Goal: Information Seeking & Learning: Learn about a topic

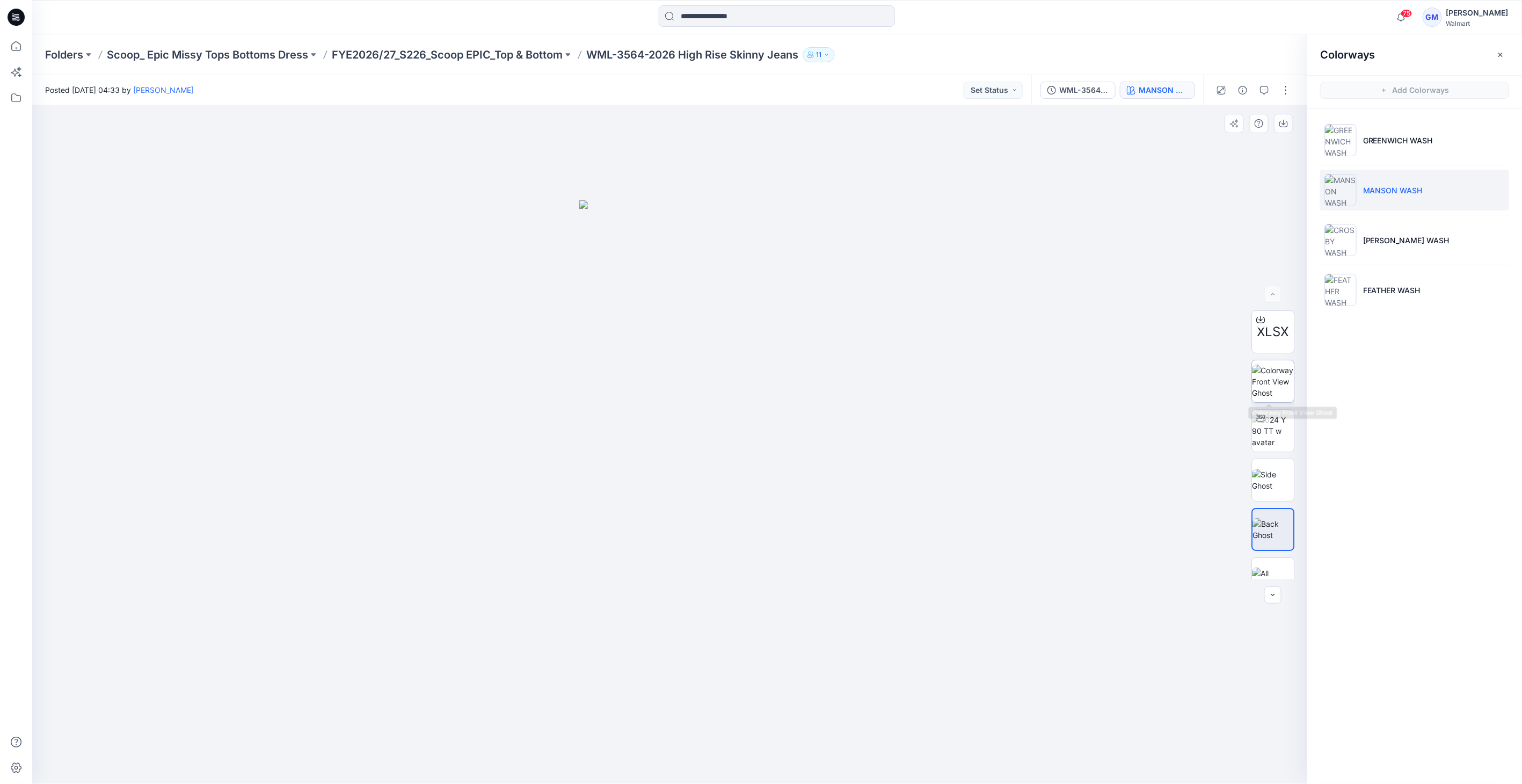
click at [1267, 365] on img at bounding box center [1273, 381] width 42 height 34
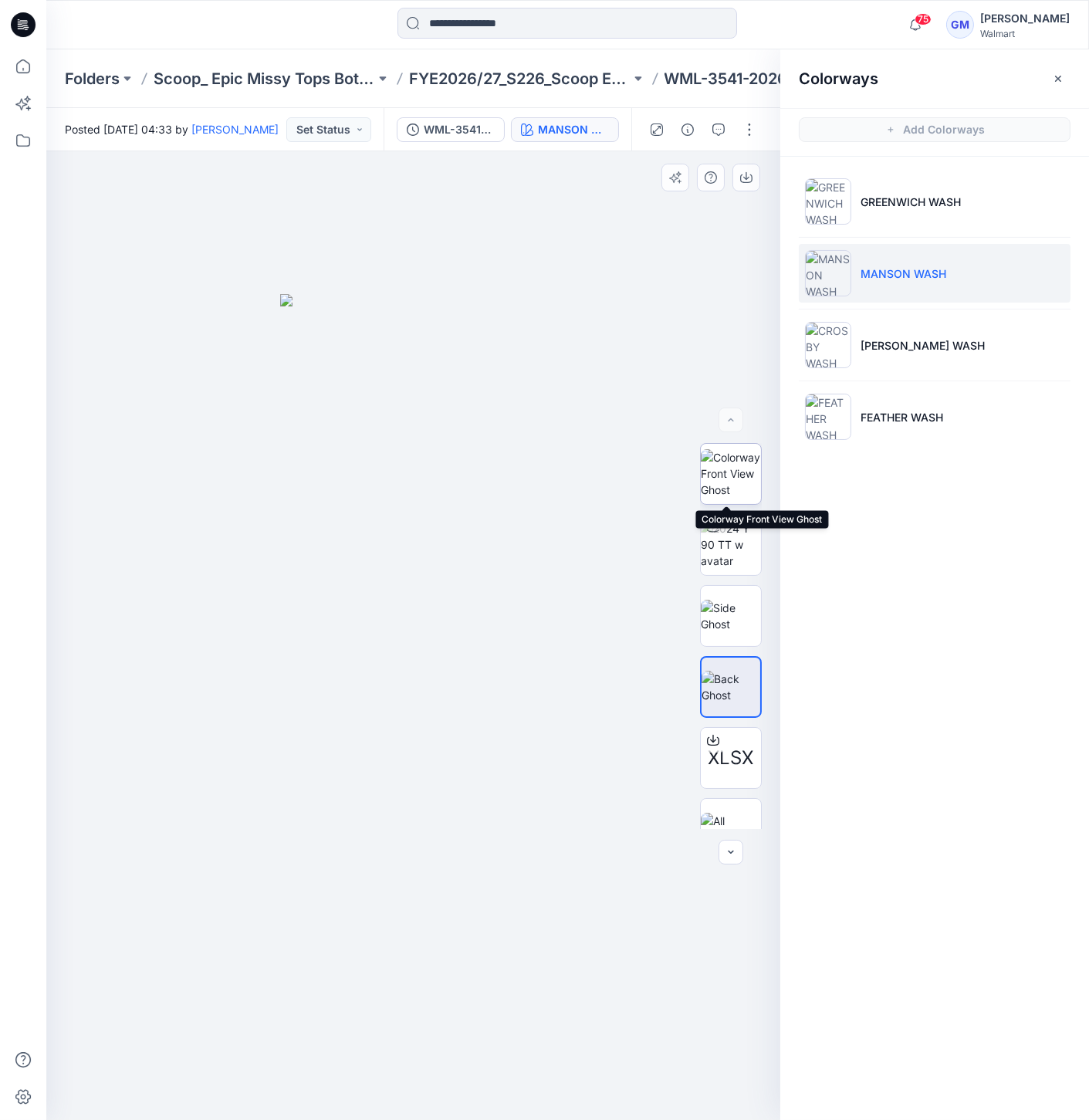
click at [733, 461] on img at bounding box center [731, 473] width 60 height 48
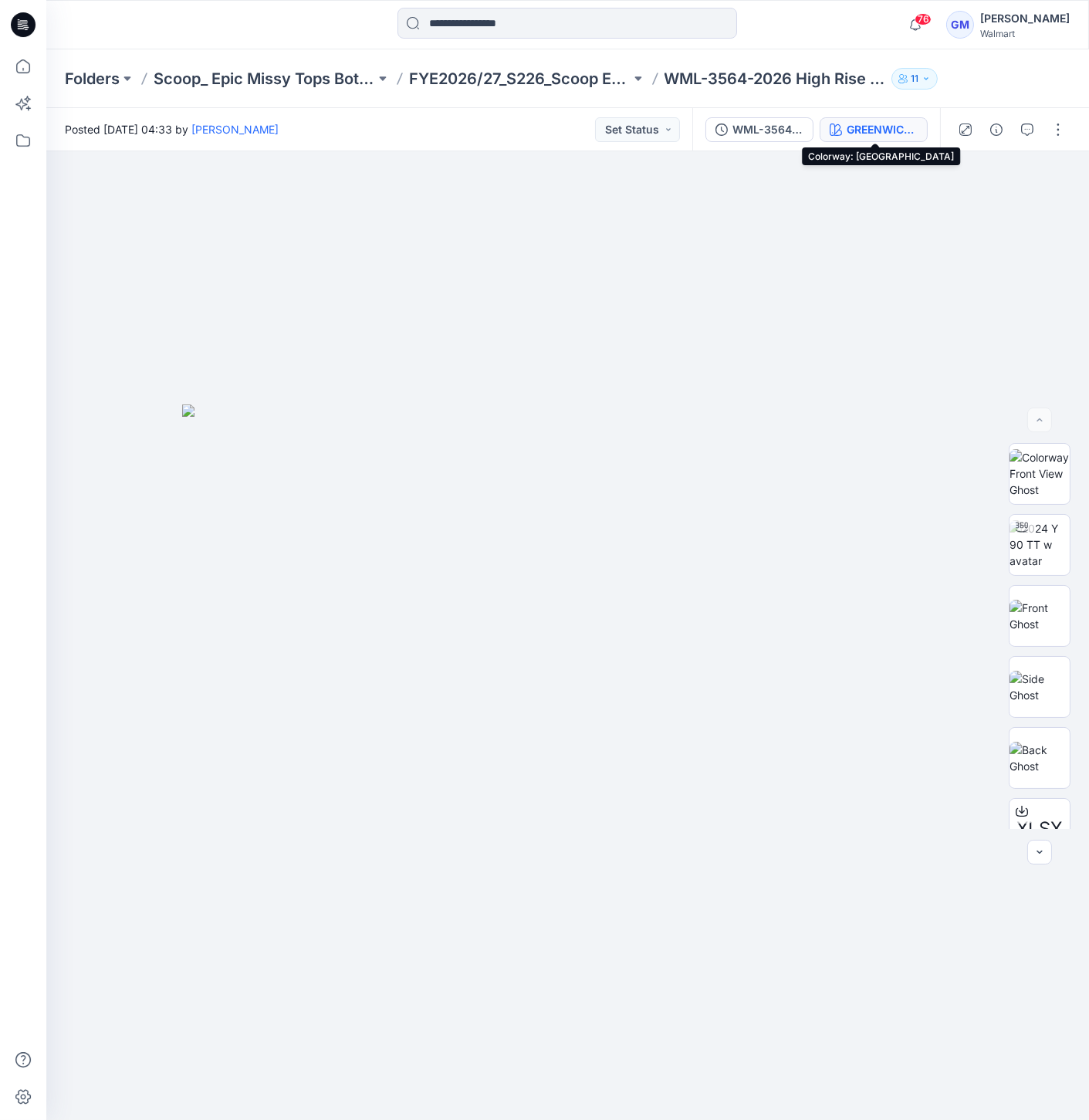
click at [835, 127] on icon "button" at bounding box center [836, 129] width 13 height 13
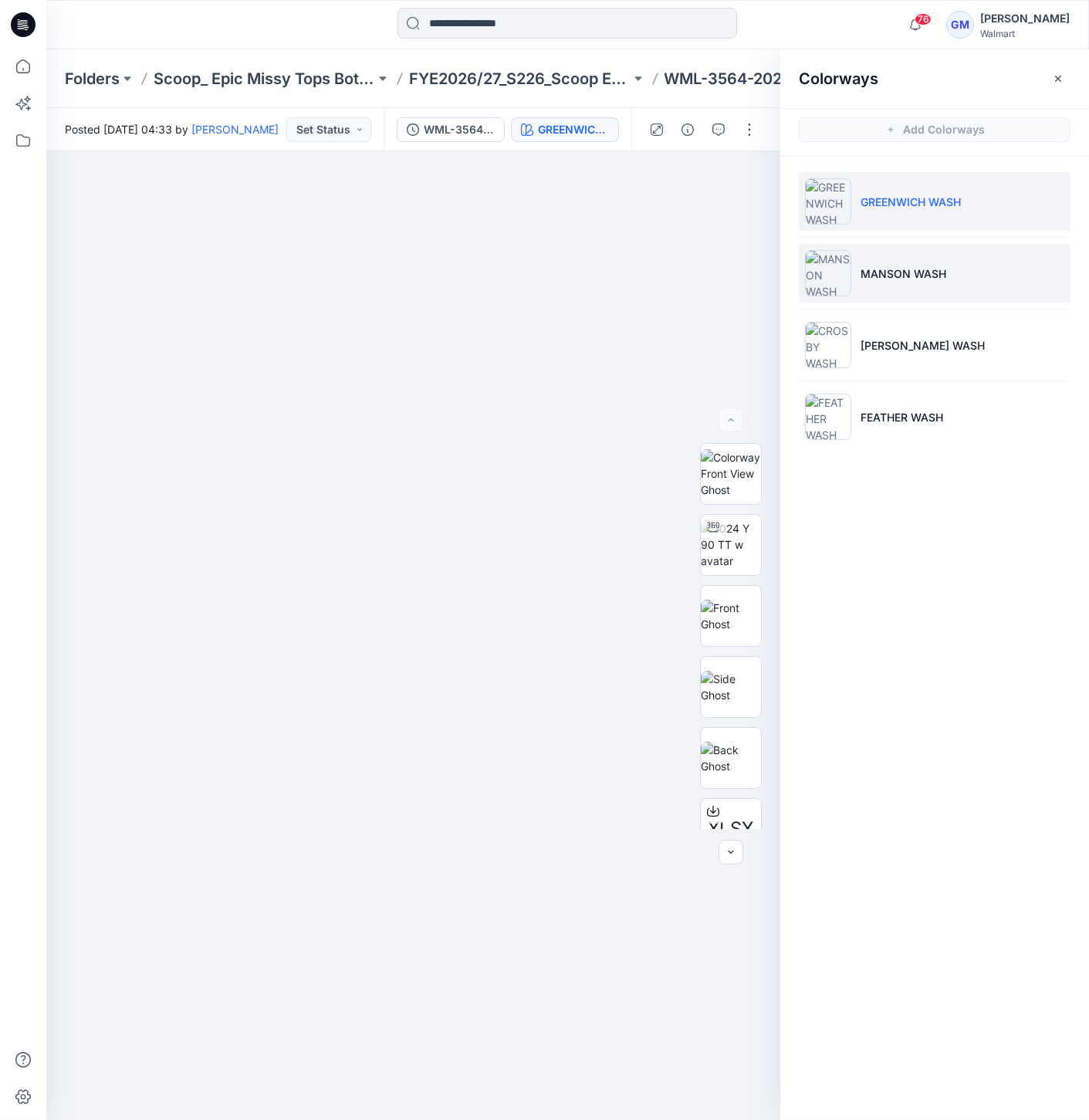
click at [838, 267] on img at bounding box center [828, 273] width 47 height 47
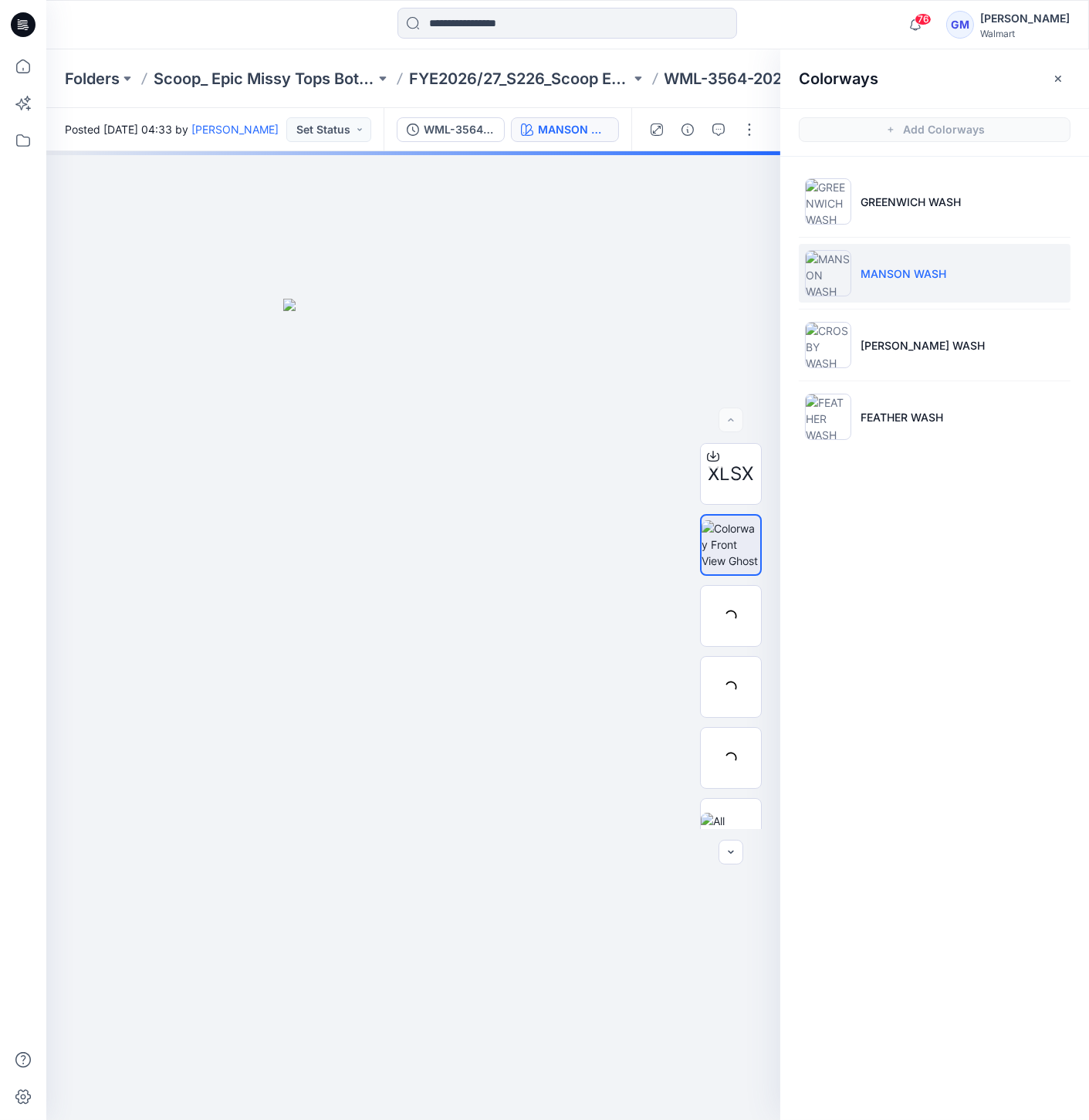
click at [828, 274] on img at bounding box center [828, 273] width 47 height 47
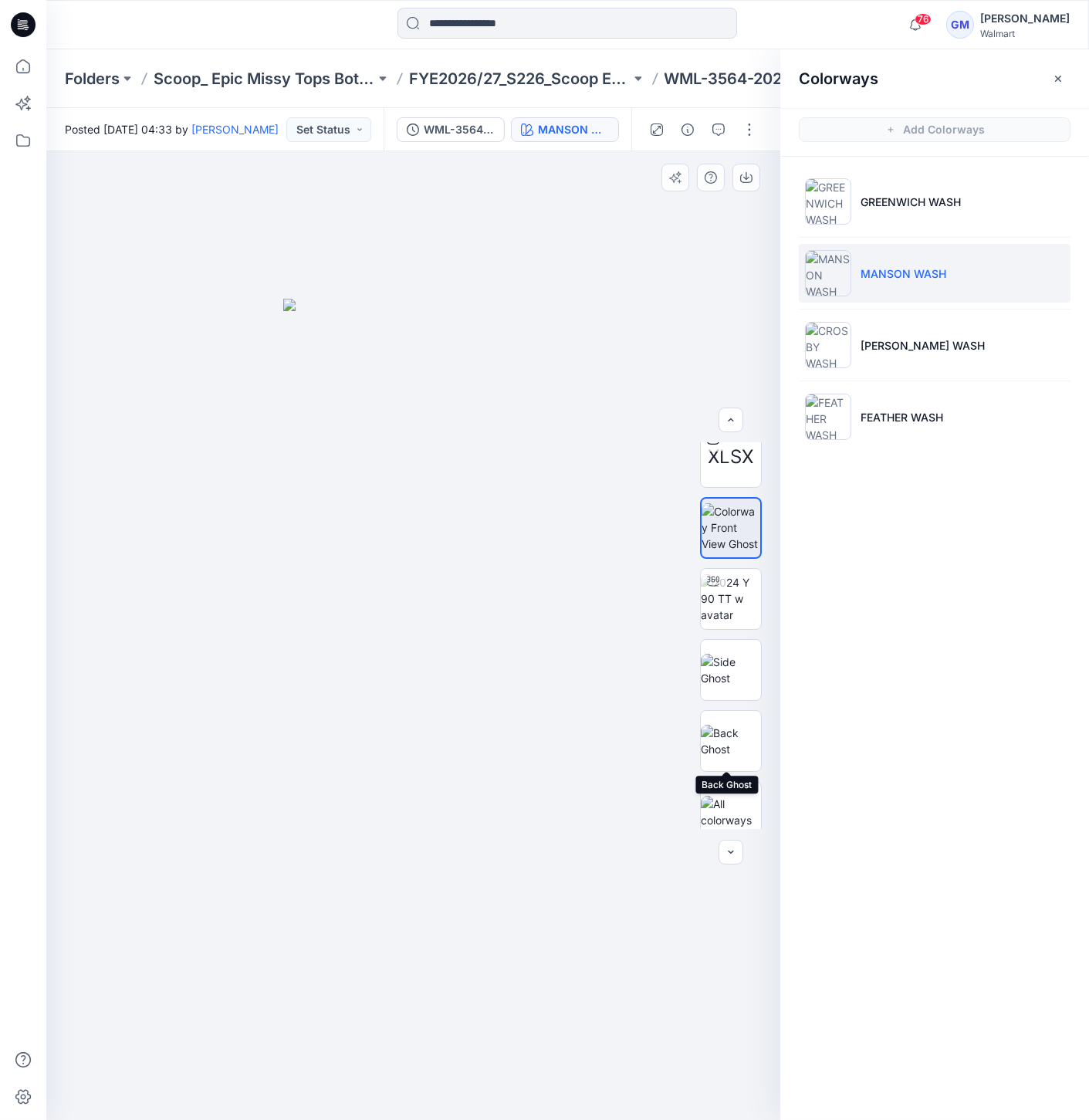
scroll to position [31, 0]
click at [736, 738] on img at bounding box center [731, 727] width 60 height 32
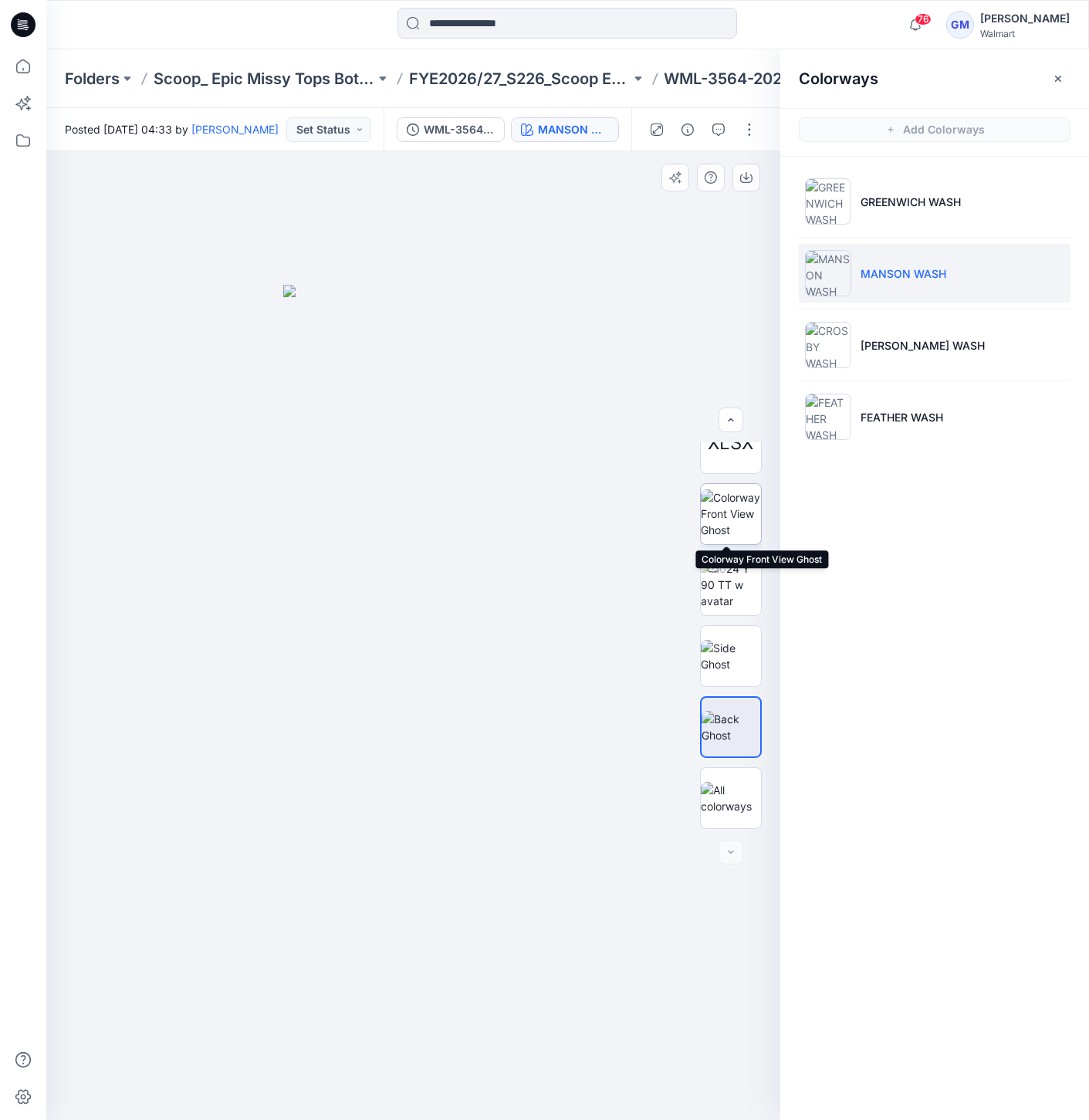
click at [717, 506] on img at bounding box center [731, 513] width 60 height 48
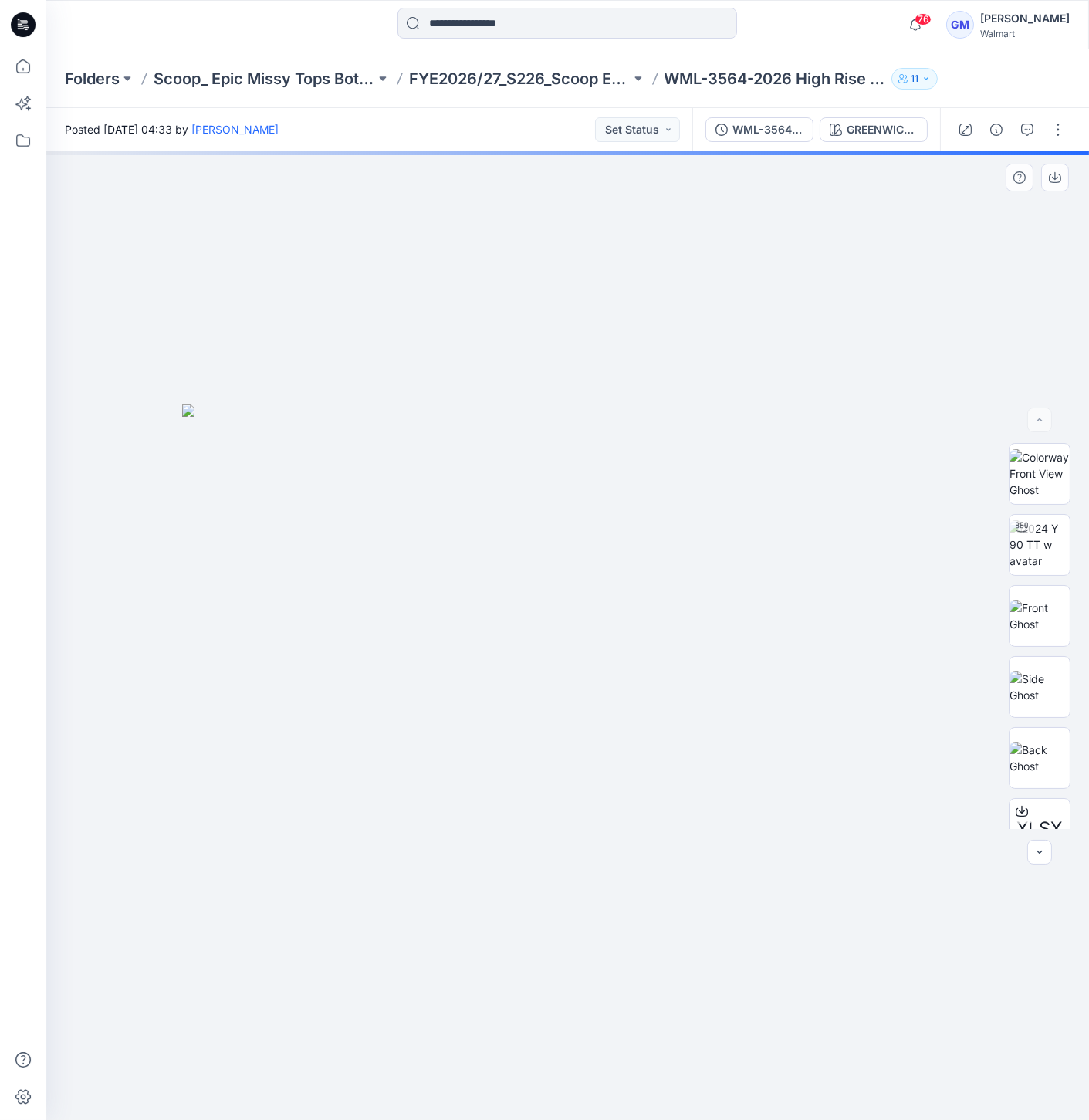
scroll to position [173, 0]
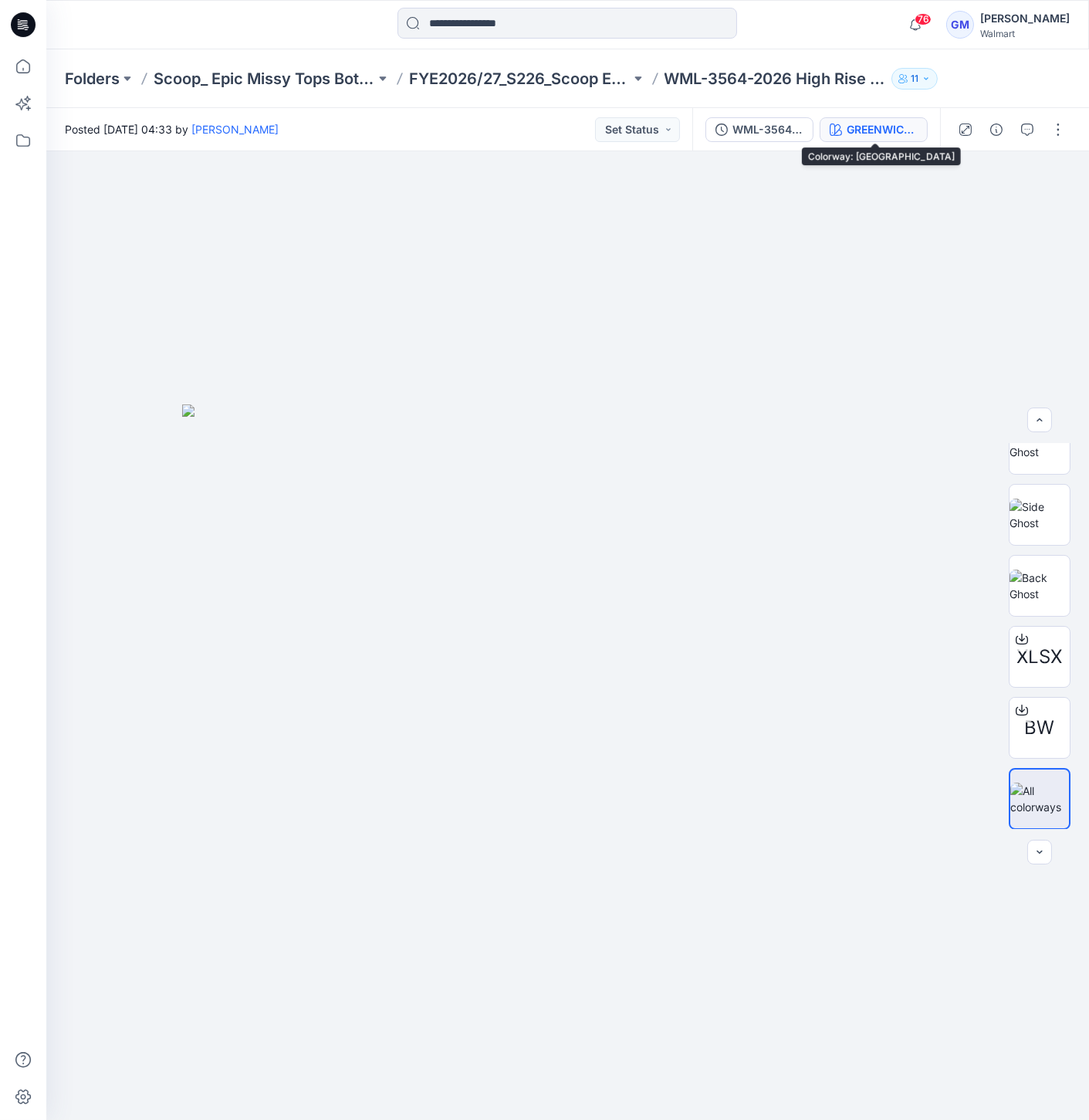
click at [857, 120] on button "GREENWICH WASH" at bounding box center [873, 129] width 108 height 25
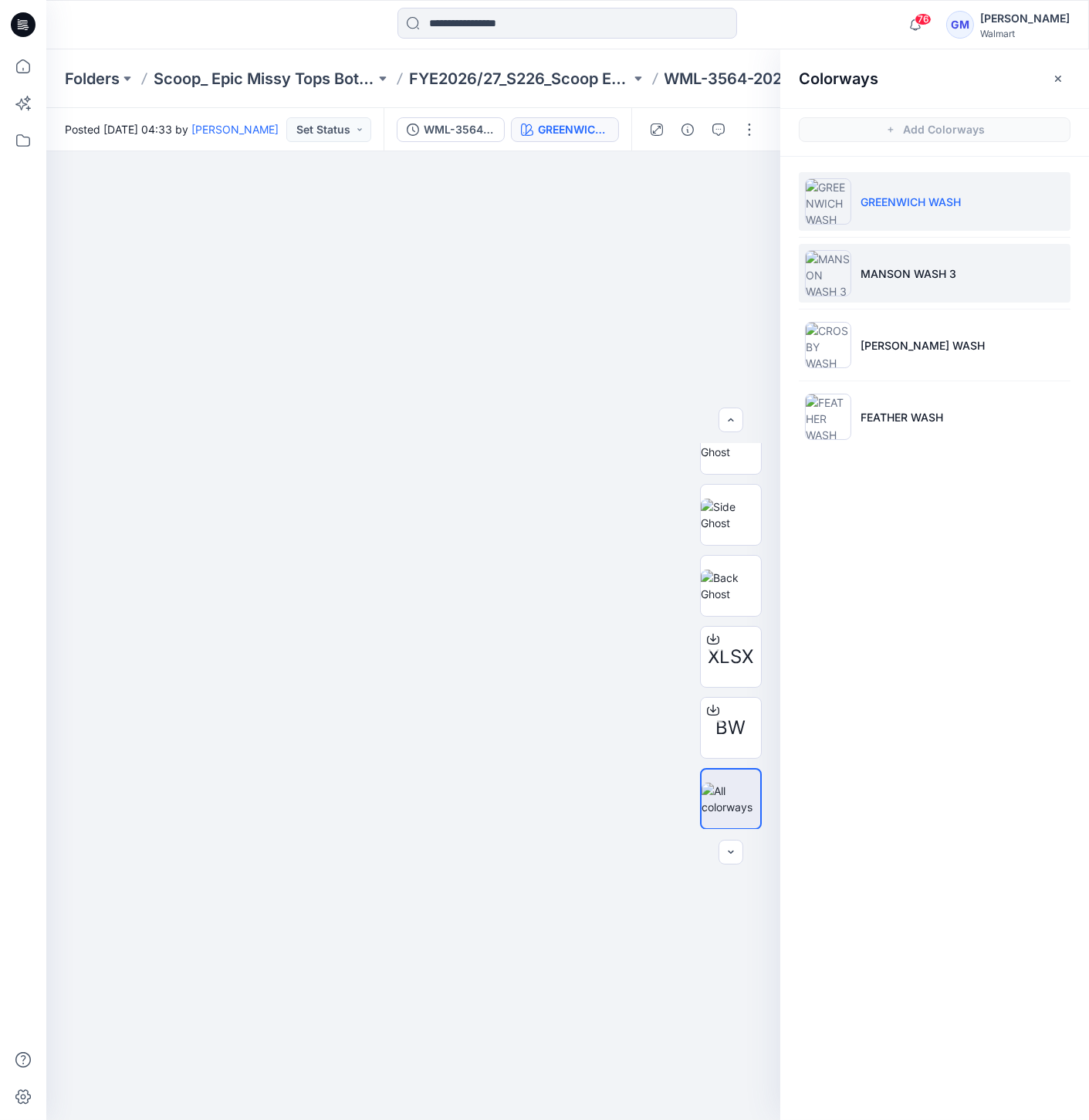
click at [837, 265] on img at bounding box center [828, 273] width 47 height 47
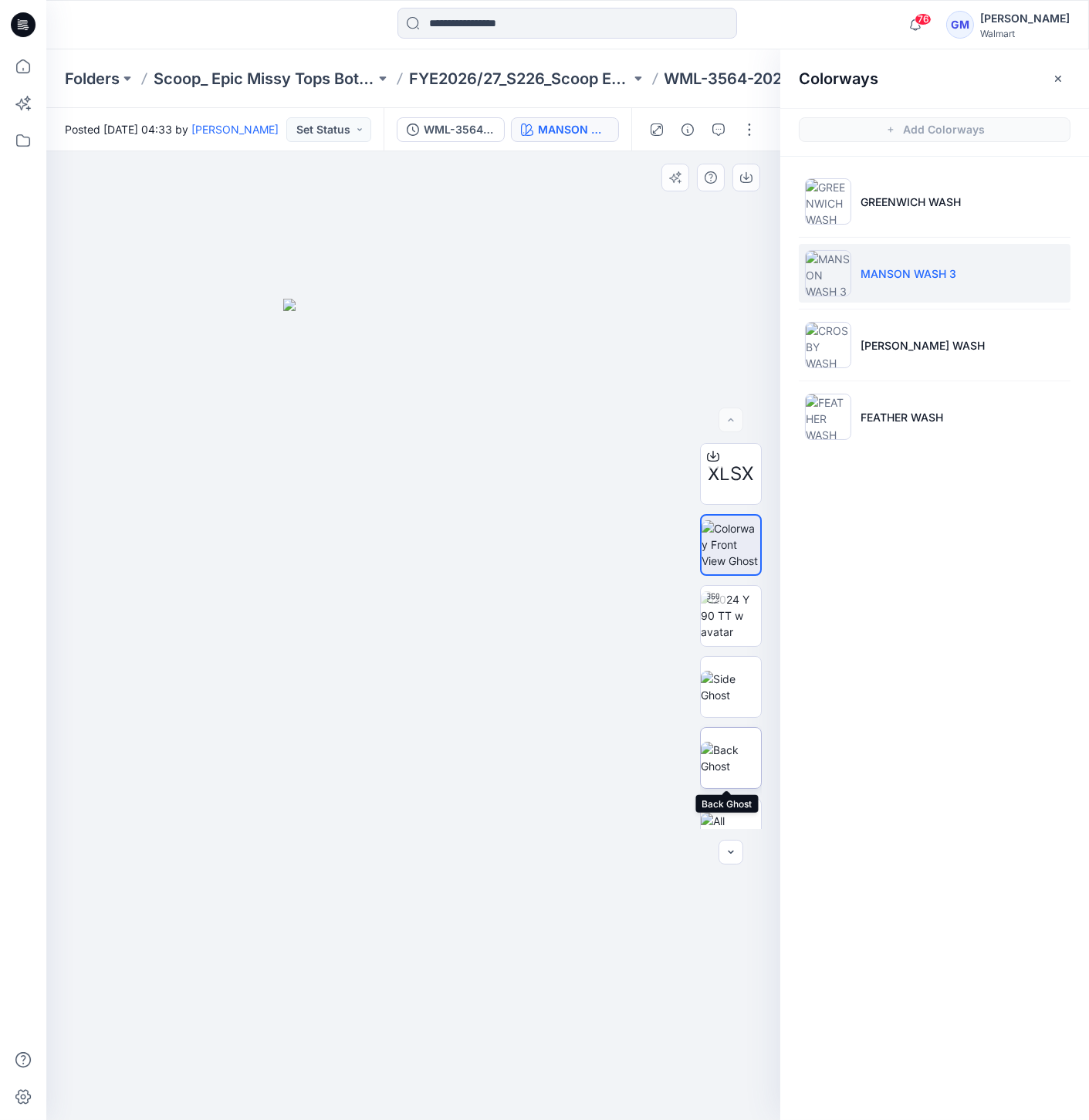
click at [726, 755] on img at bounding box center [731, 758] width 60 height 32
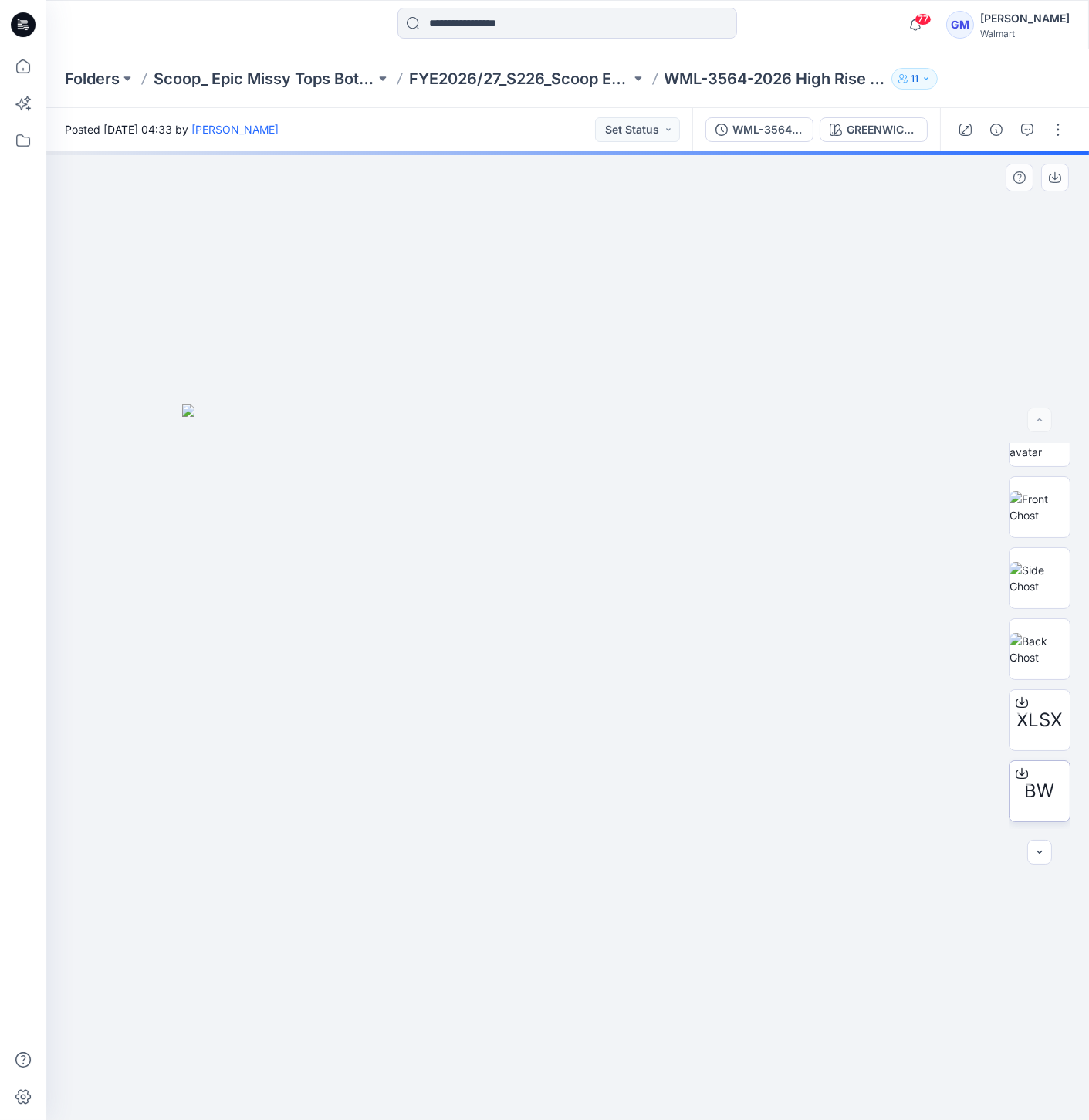
scroll to position [173, 0]
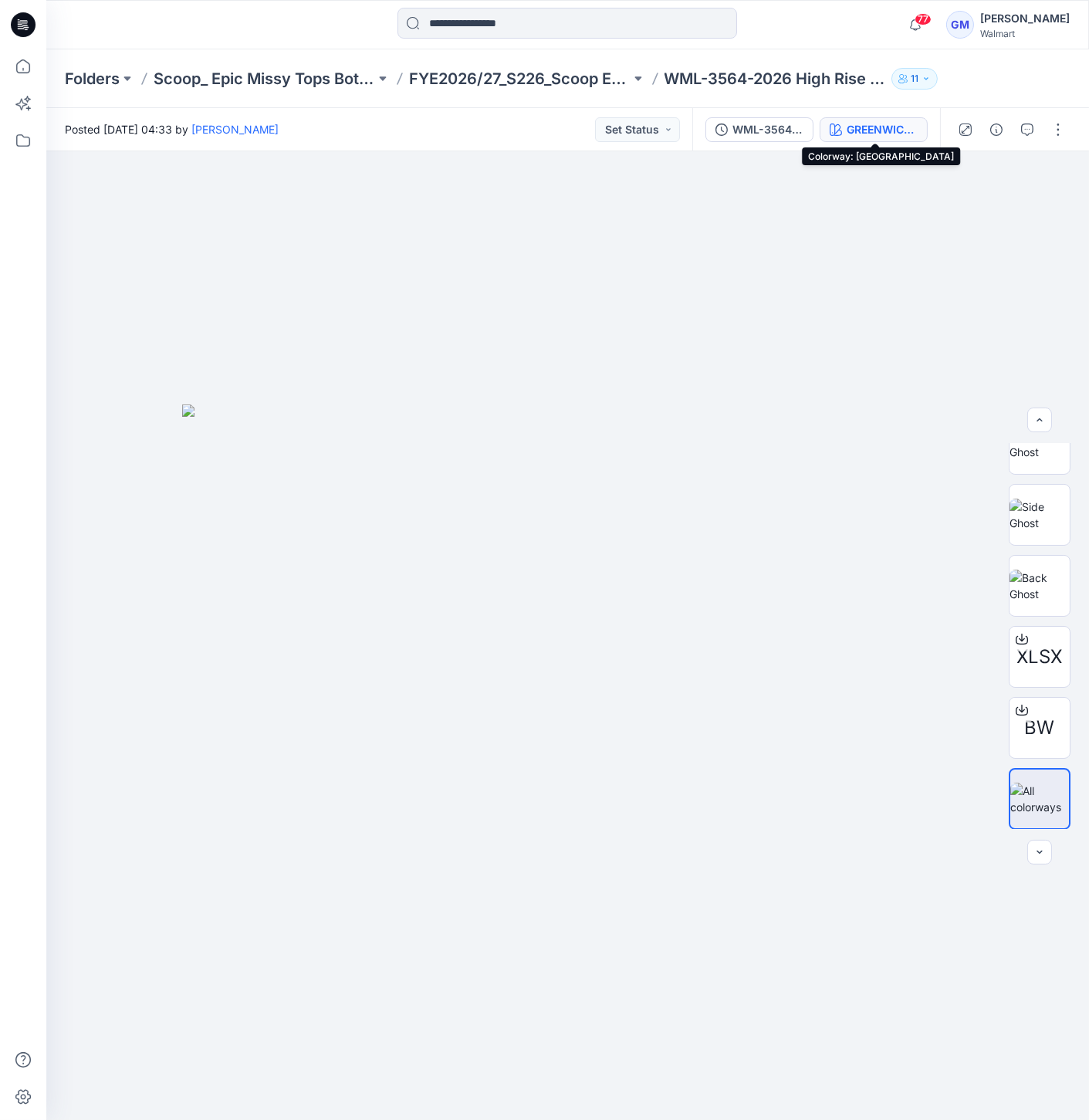
click at [839, 134] on icon "button" at bounding box center [836, 129] width 13 height 13
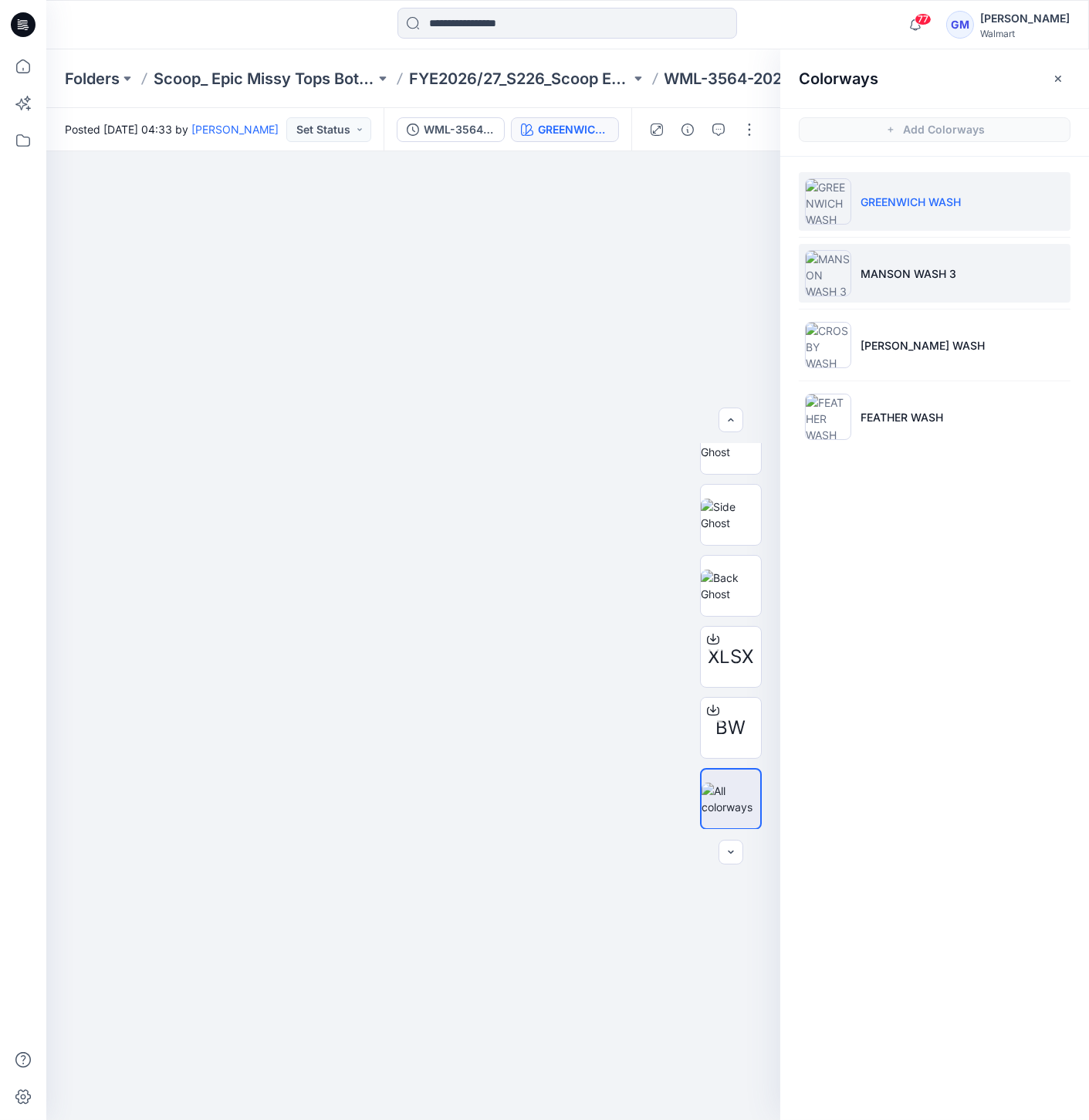
click at [845, 267] on img at bounding box center [828, 273] width 47 height 47
click at [840, 270] on img at bounding box center [828, 273] width 47 height 47
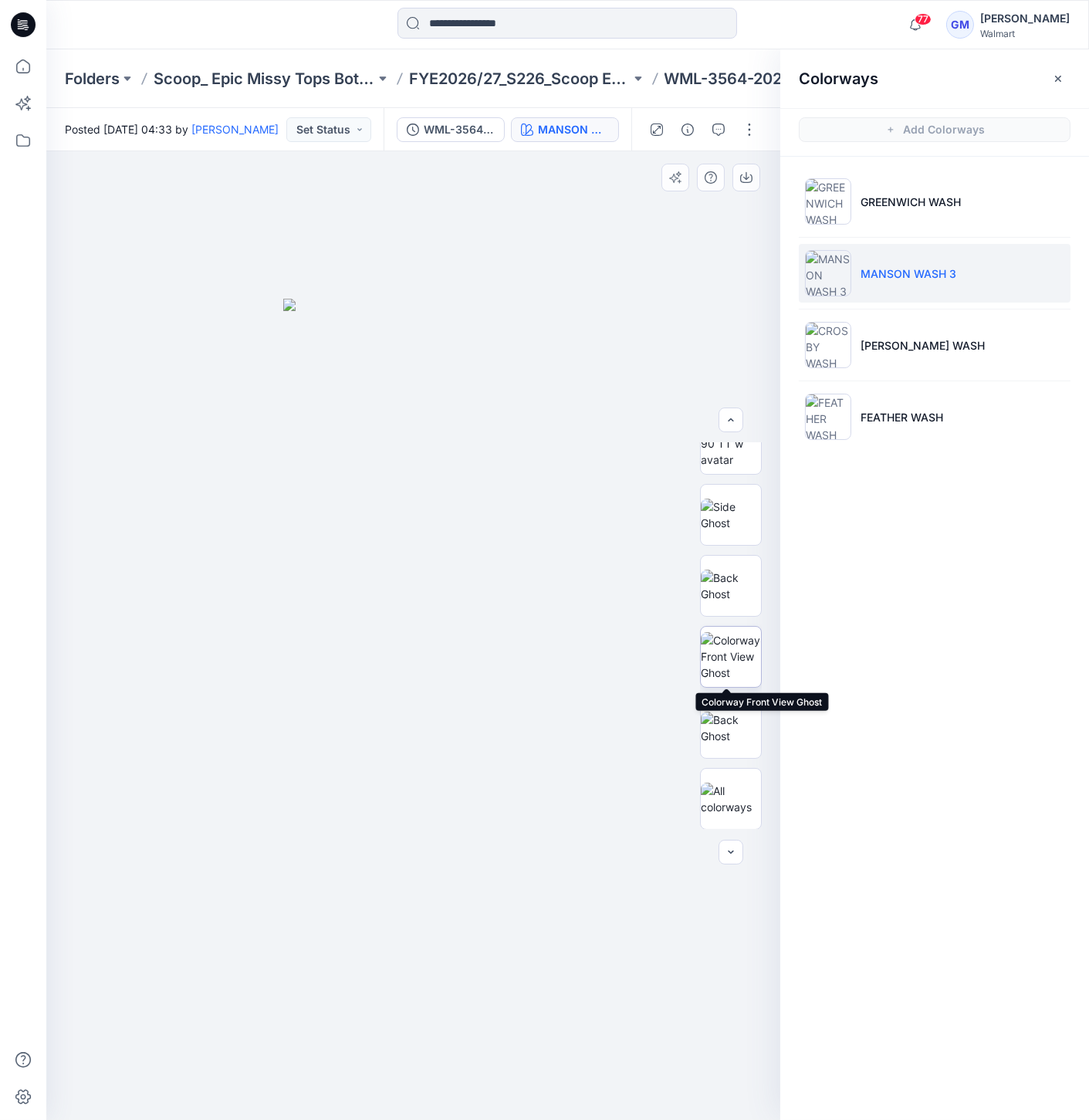
click at [754, 655] on img at bounding box center [731, 656] width 60 height 48
click at [730, 738] on img at bounding box center [731, 728] width 60 height 32
click at [740, 672] on img at bounding box center [731, 656] width 60 height 48
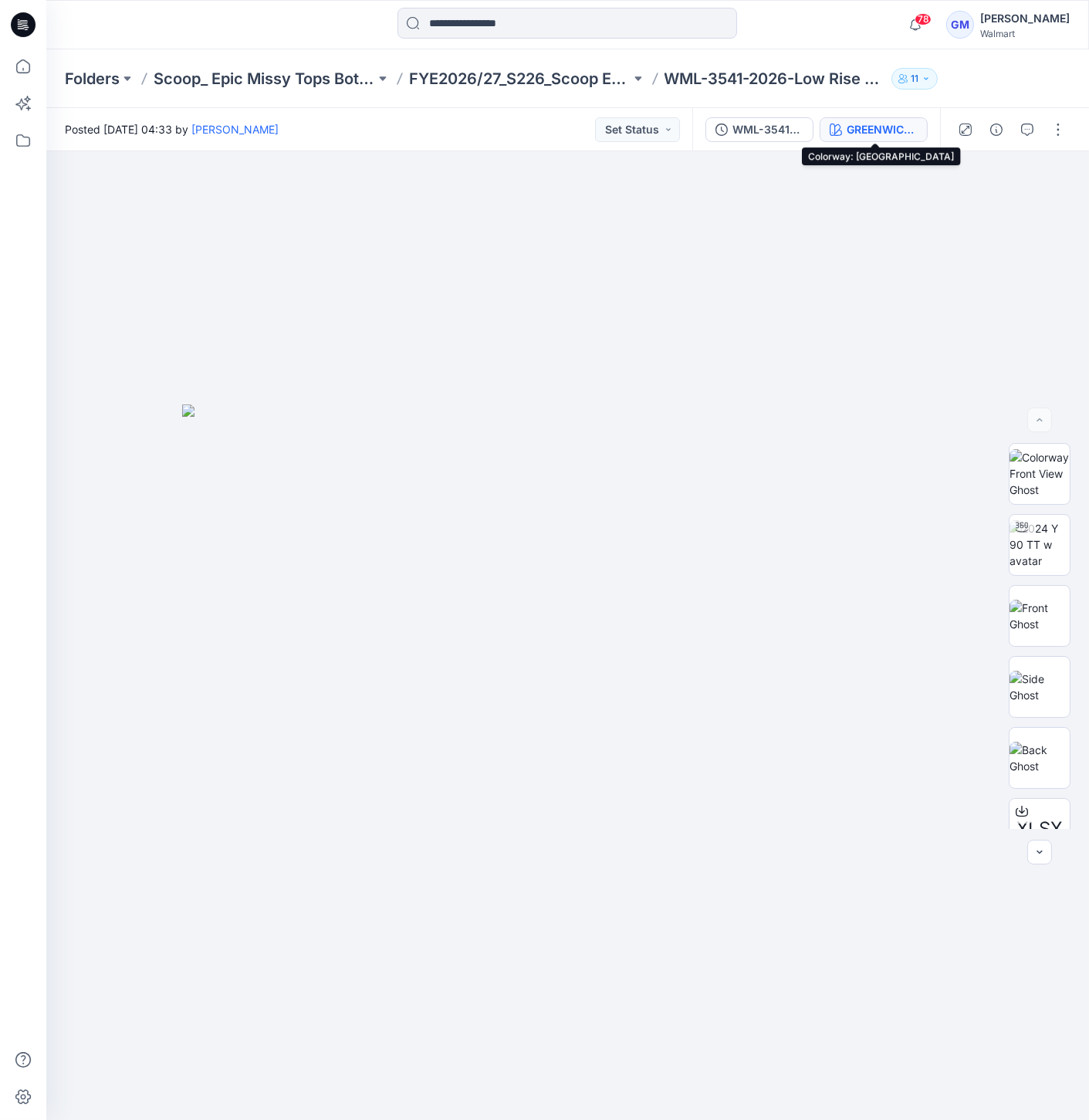
click at [844, 120] on button "GREENWICH WASH" at bounding box center [873, 129] width 108 height 25
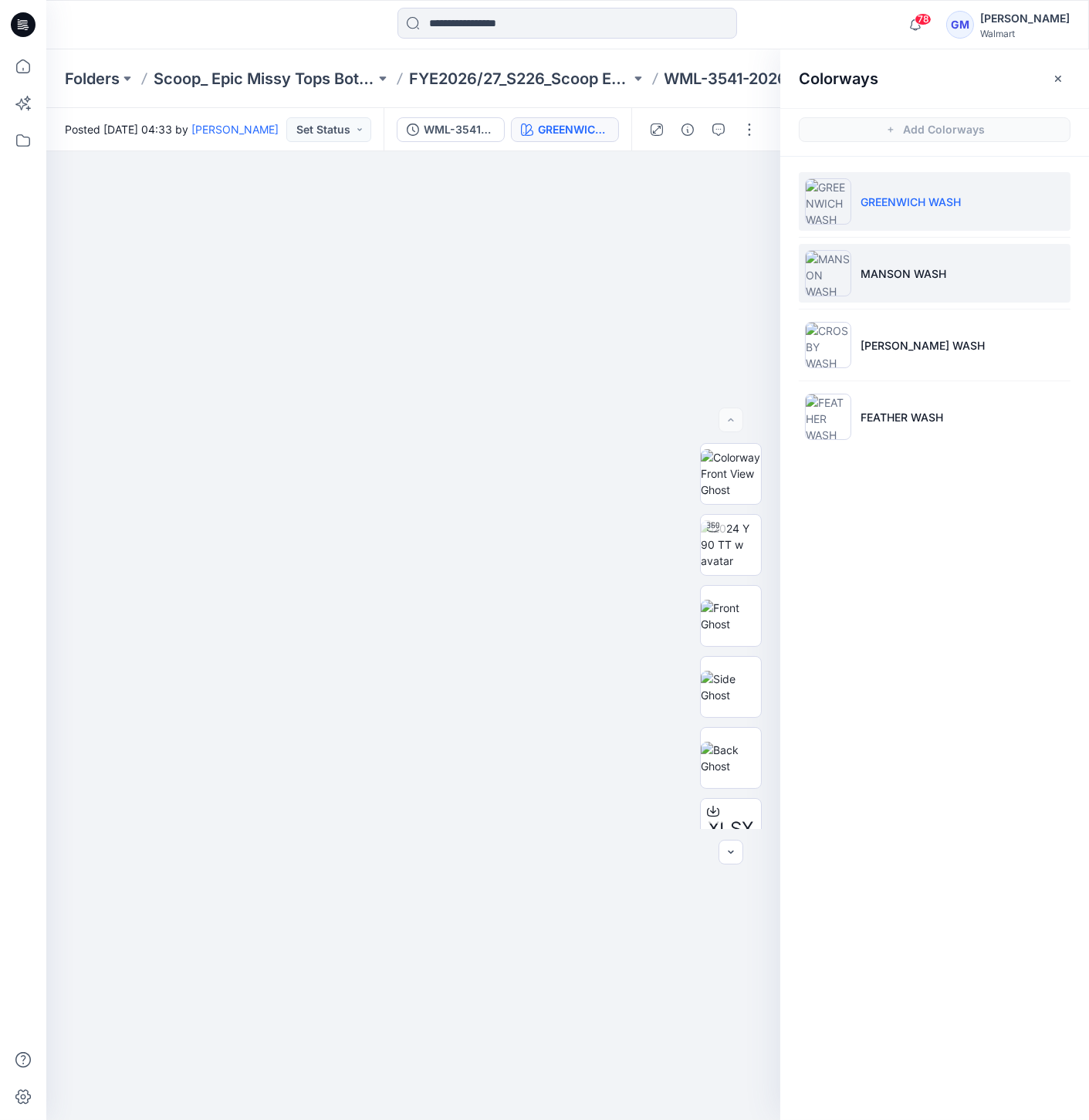
click at [827, 281] on img at bounding box center [828, 273] width 47 height 47
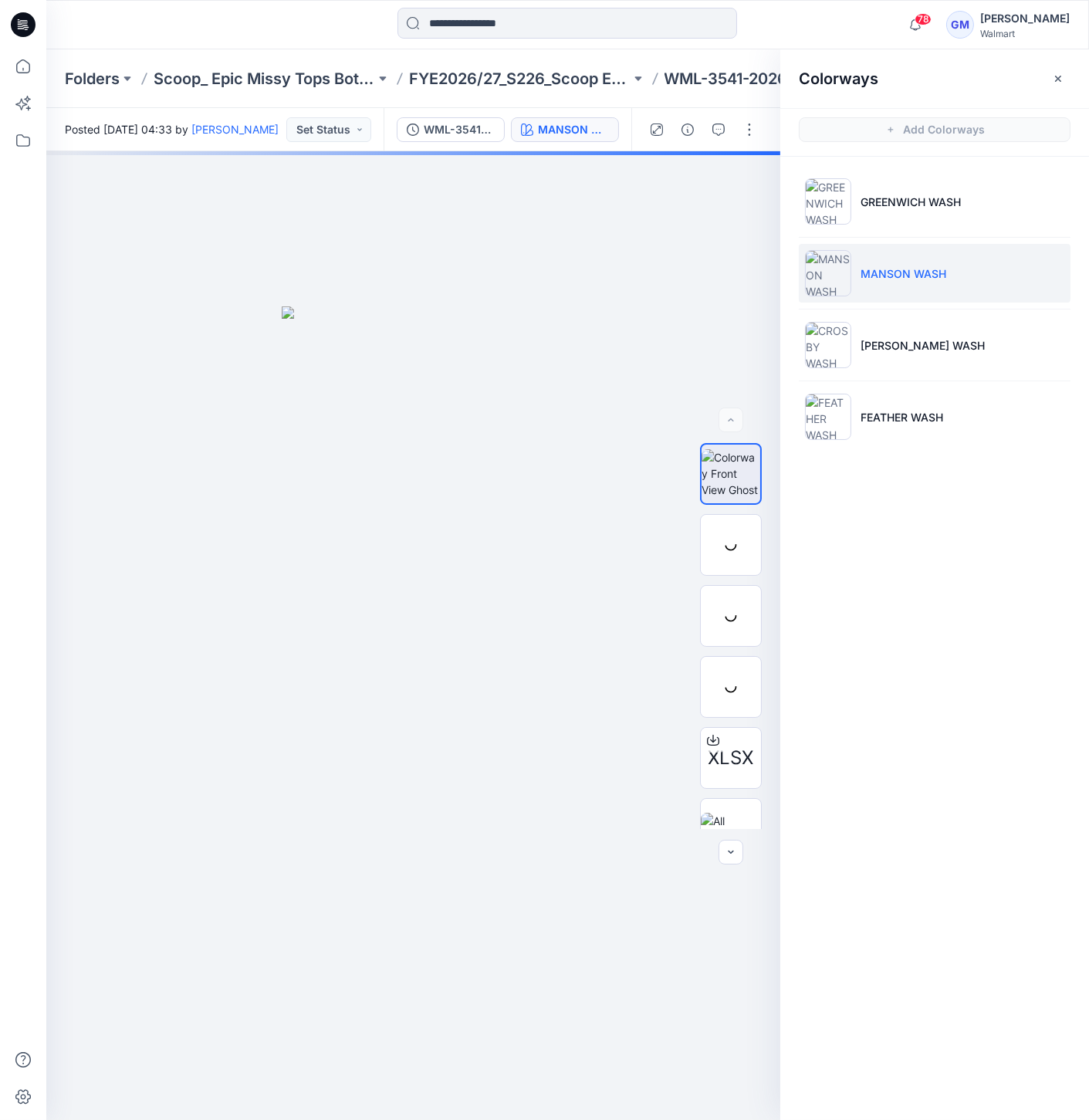
click at [832, 257] on img at bounding box center [828, 273] width 47 height 47
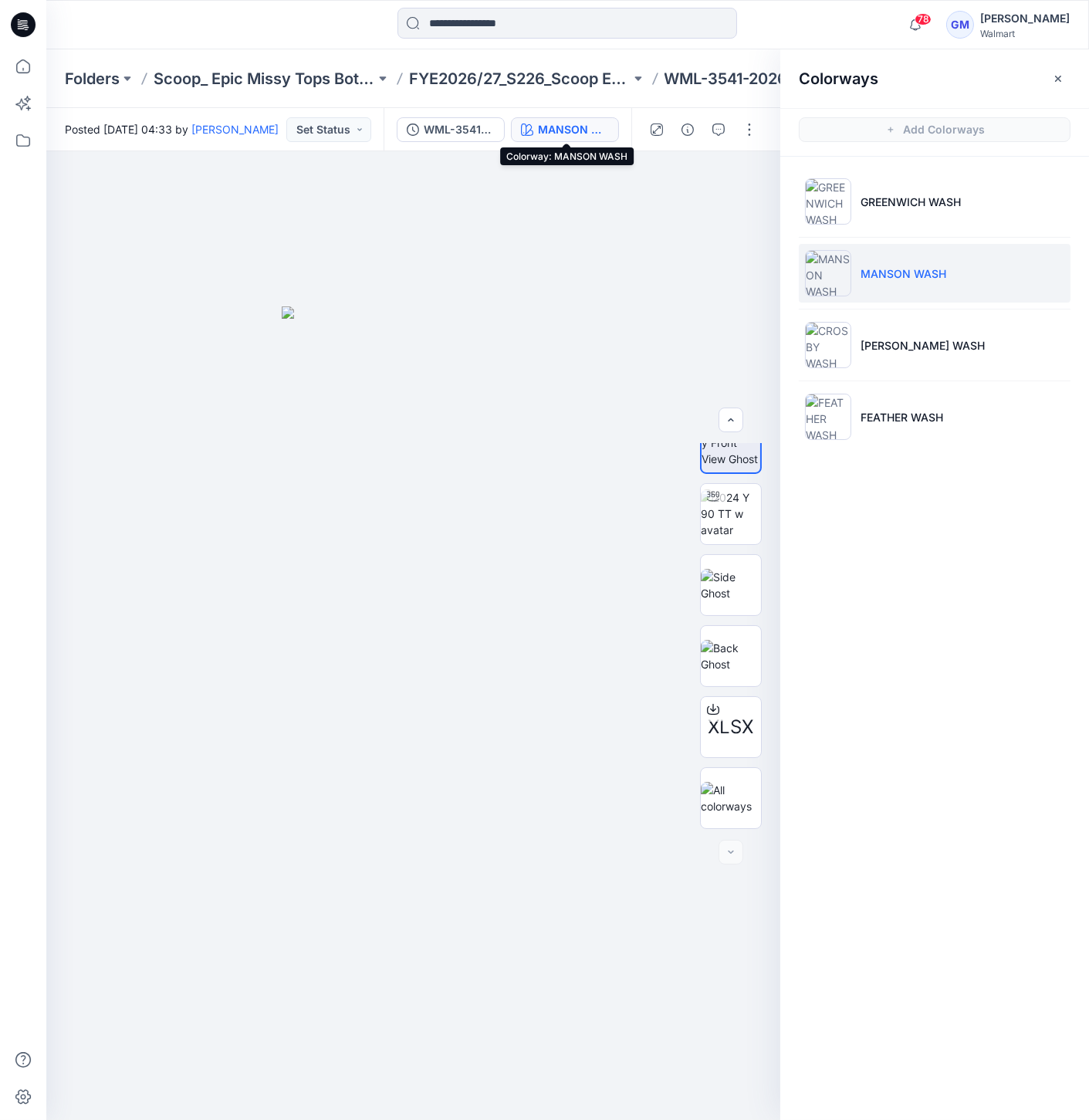
drag, startPoint x: 570, startPoint y: 131, endPoint x: 595, endPoint y: 145, distance: 28.7
click at [573, 133] on div "MANSON WASH" at bounding box center [573, 130] width 71 height 17
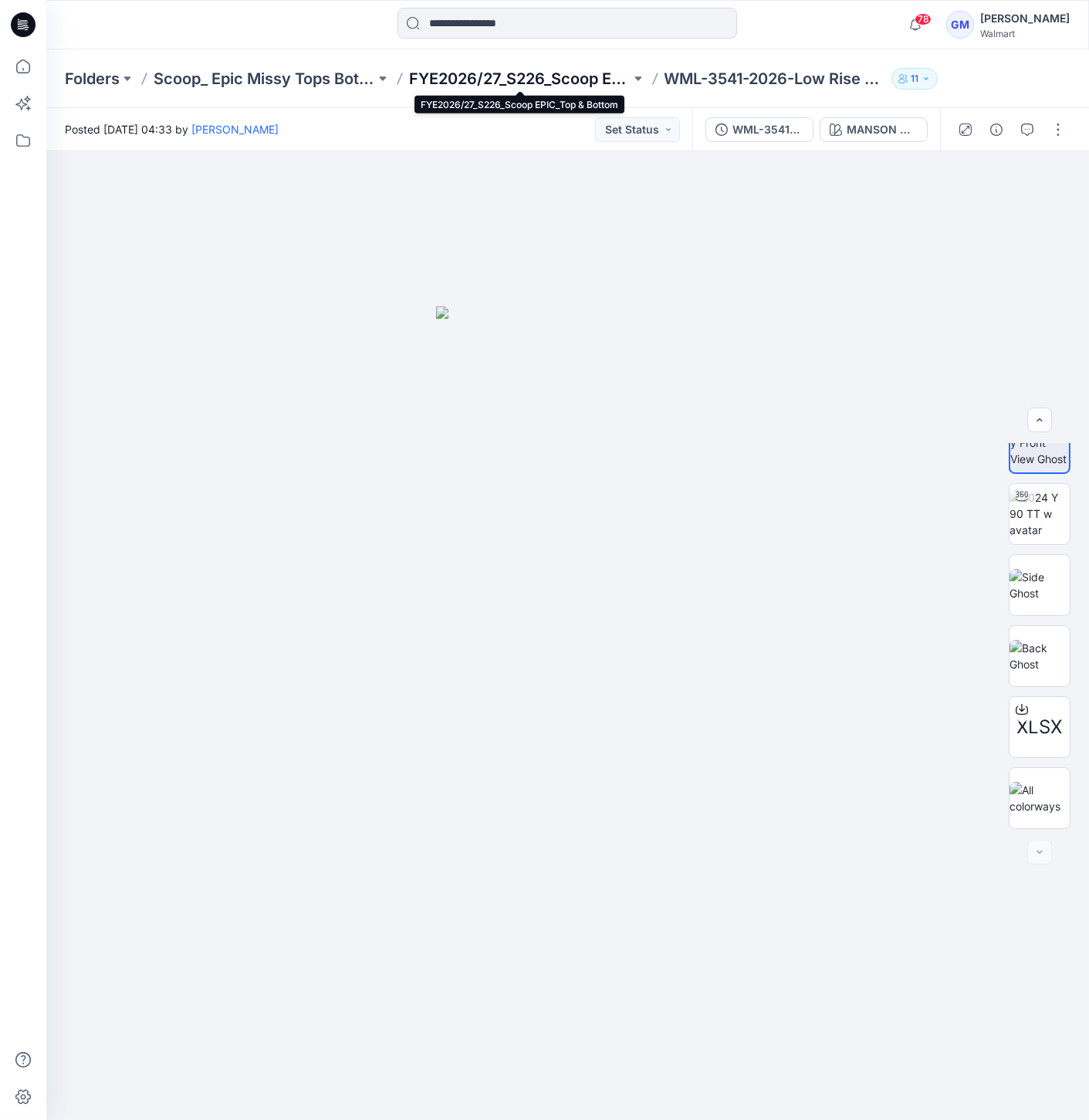
click at [556, 78] on p "FYE2026/27_S226_Scoop EPIC_Top & Bottom" at bounding box center [520, 78] width 222 height 21
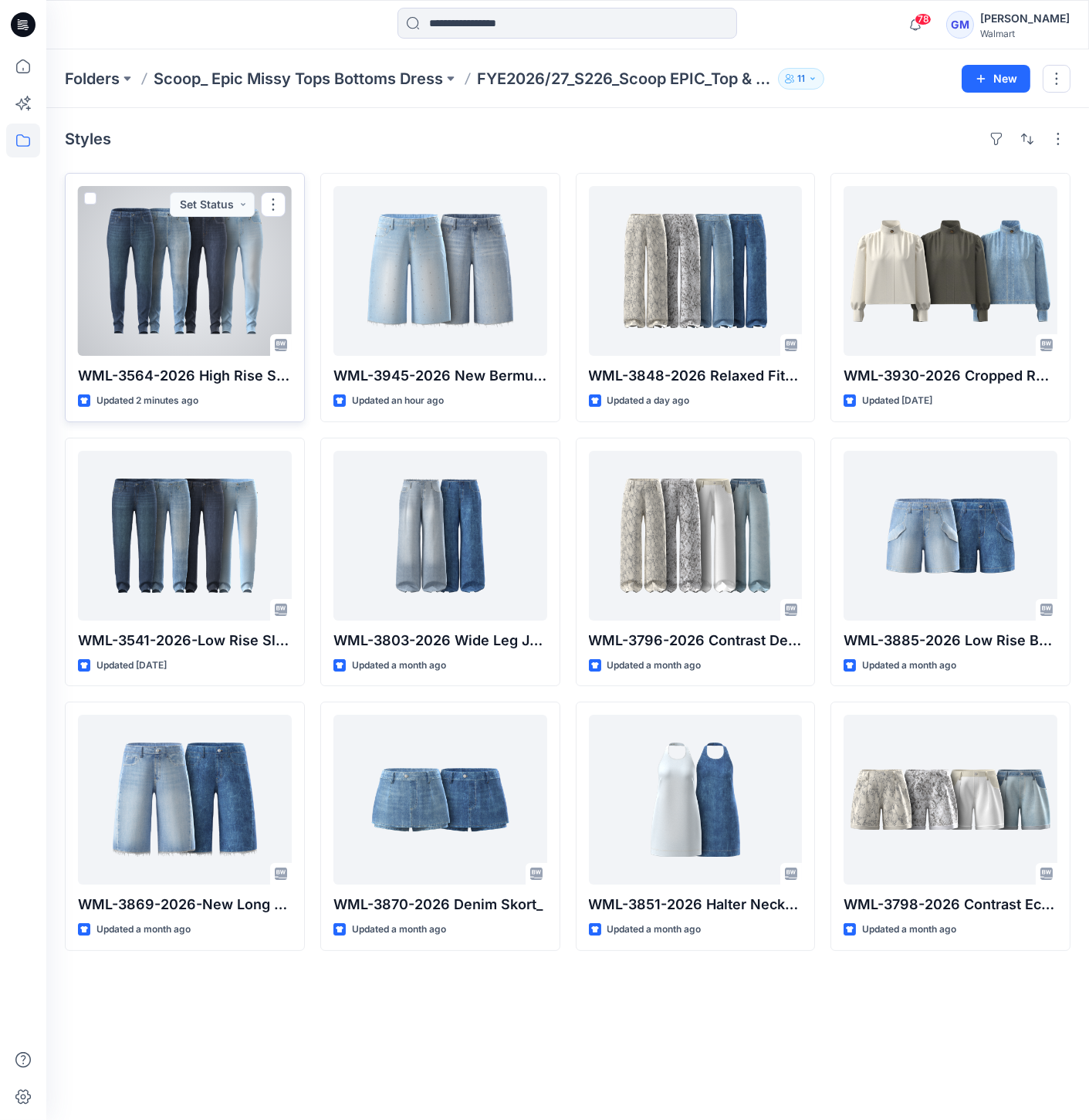
click at [257, 303] on div at bounding box center [185, 271] width 214 height 170
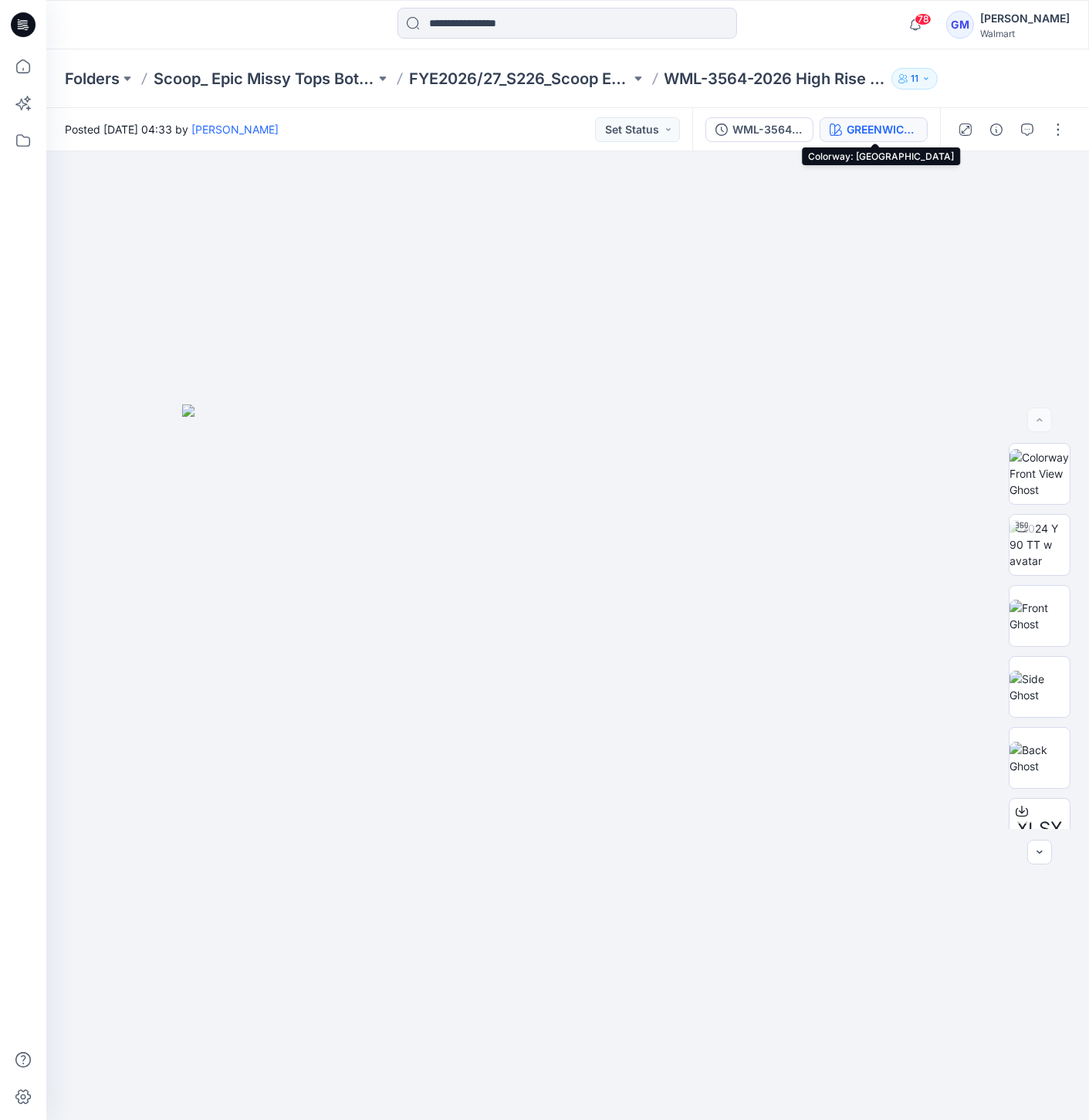
click at [891, 129] on div "GREENWICH WASH" at bounding box center [883, 130] width 71 height 17
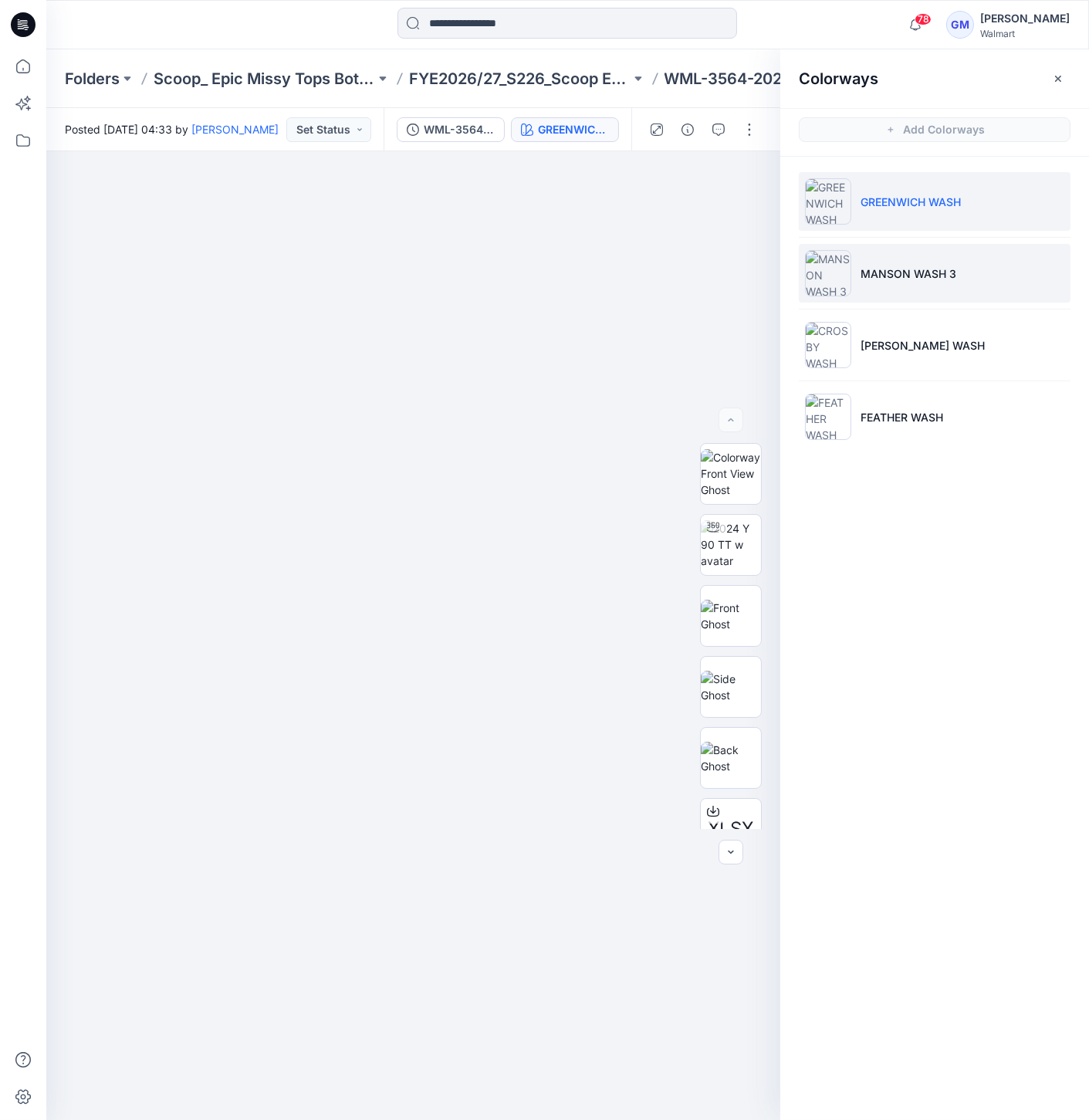
click at [824, 287] on img at bounding box center [828, 273] width 47 height 47
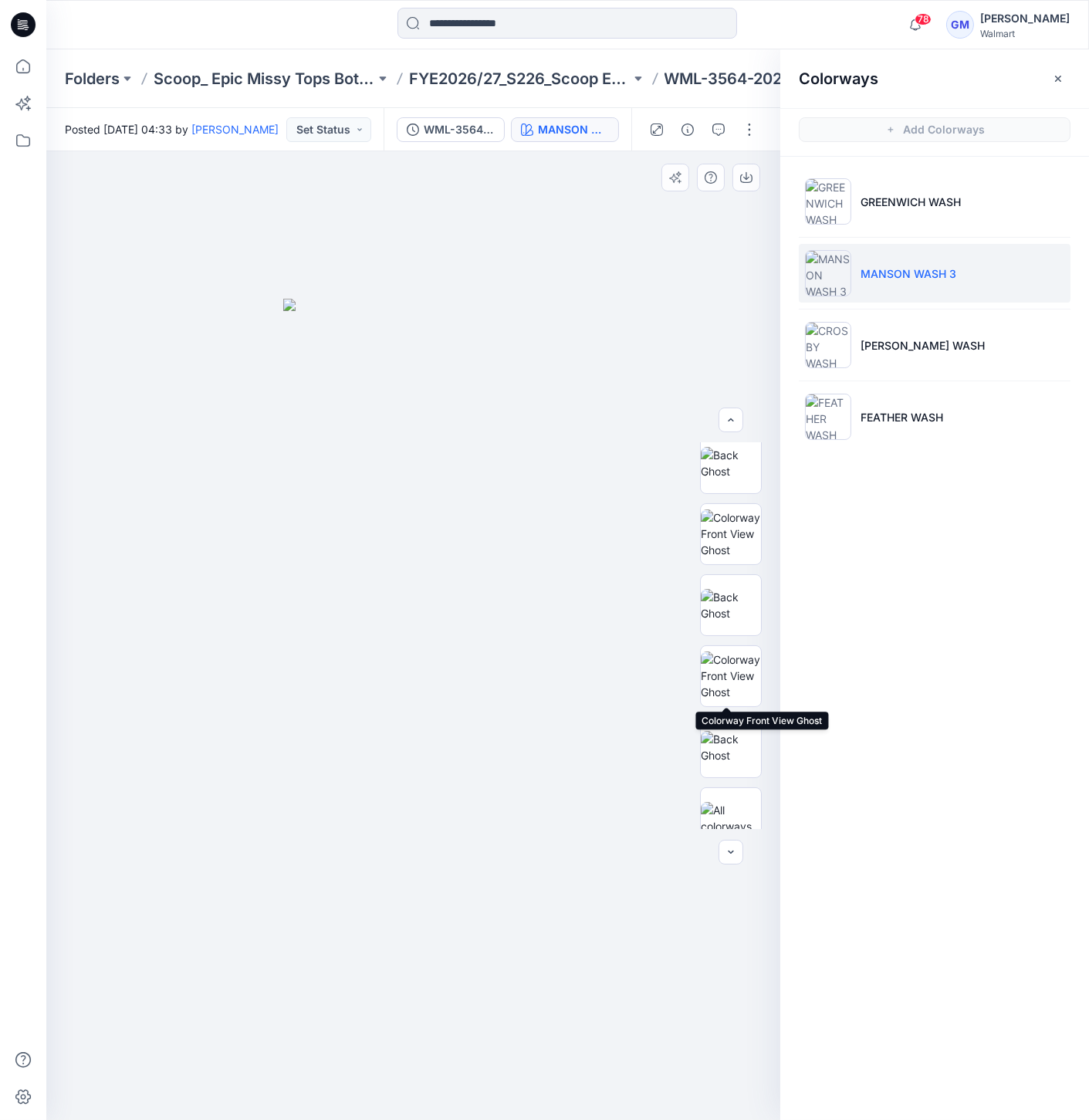
scroll to position [315, 0]
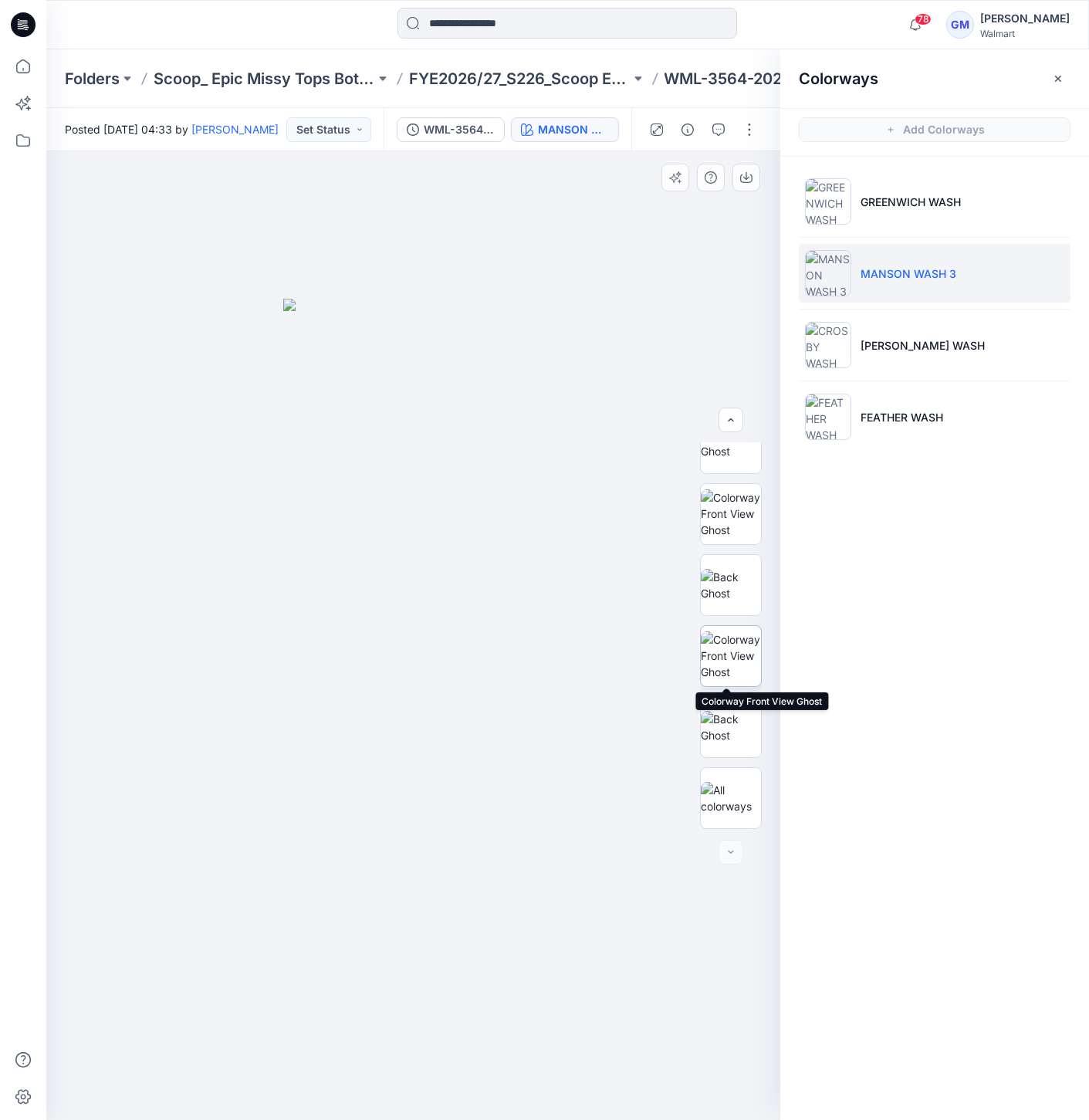
drag, startPoint x: 742, startPoint y: 645, endPoint x: 752, endPoint y: 653, distance: 12.8
click at [743, 645] on img at bounding box center [731, 655] width 60 height 48
click at [741, 711] on img at bounding box center [731, 727] width 60 height 32
click at [748, 668] on img at bounding box center [731, 655] width 60 height 48
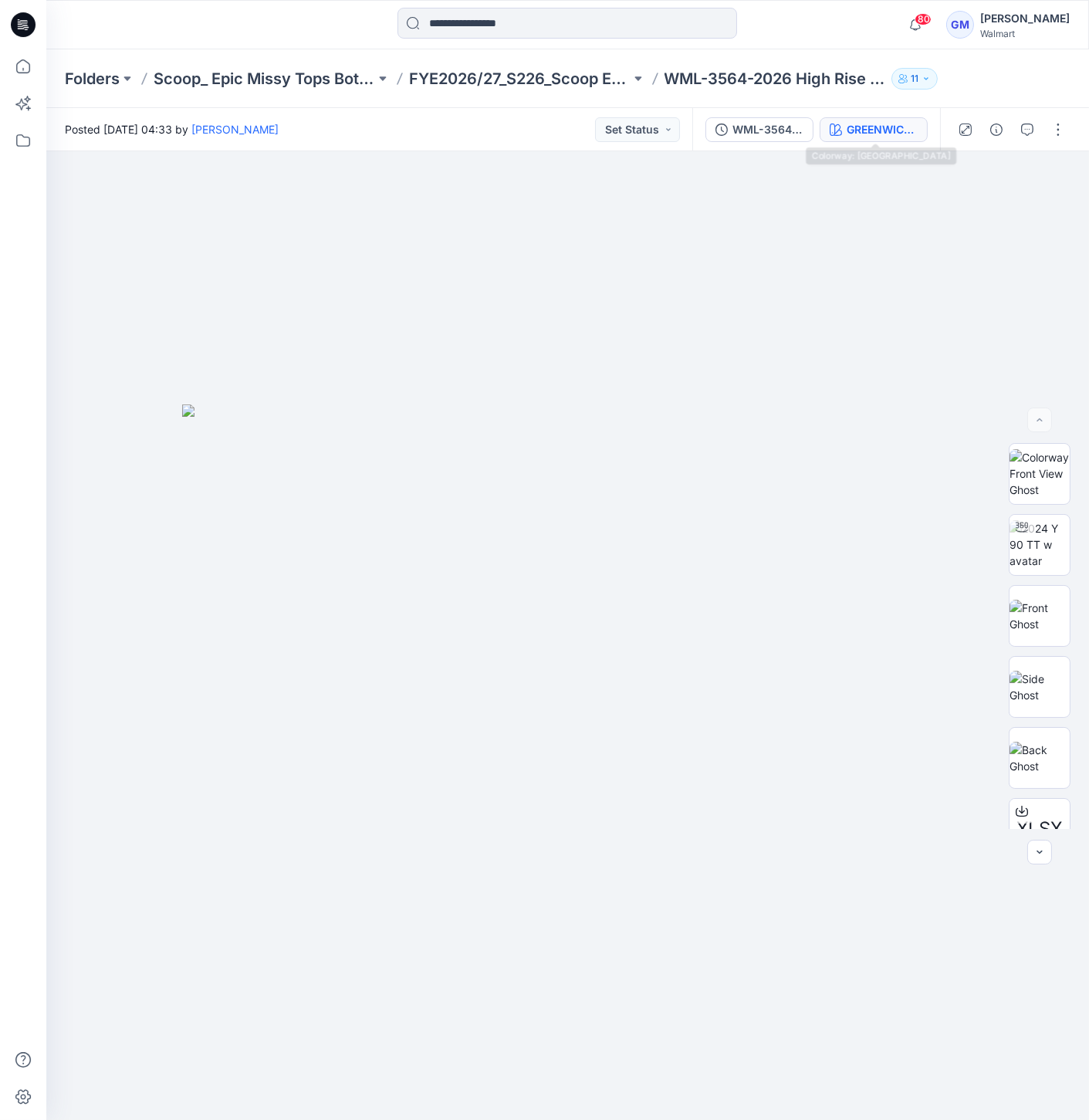
drag, startPoint x: 883, startPoint y: 116, endPoint x: 887, endPoint y: 126, distance: 10.8
click at [883, 120] on div "WML-3564-2026 High Rise Skinny Jeans_Full Colorway GREENWICH WASH" at bounding box center [816, 129] width 248 height 43
click at [891, 135] on div "GREENWICH WASH" at bounding box center [883, 130] width 71 height 17
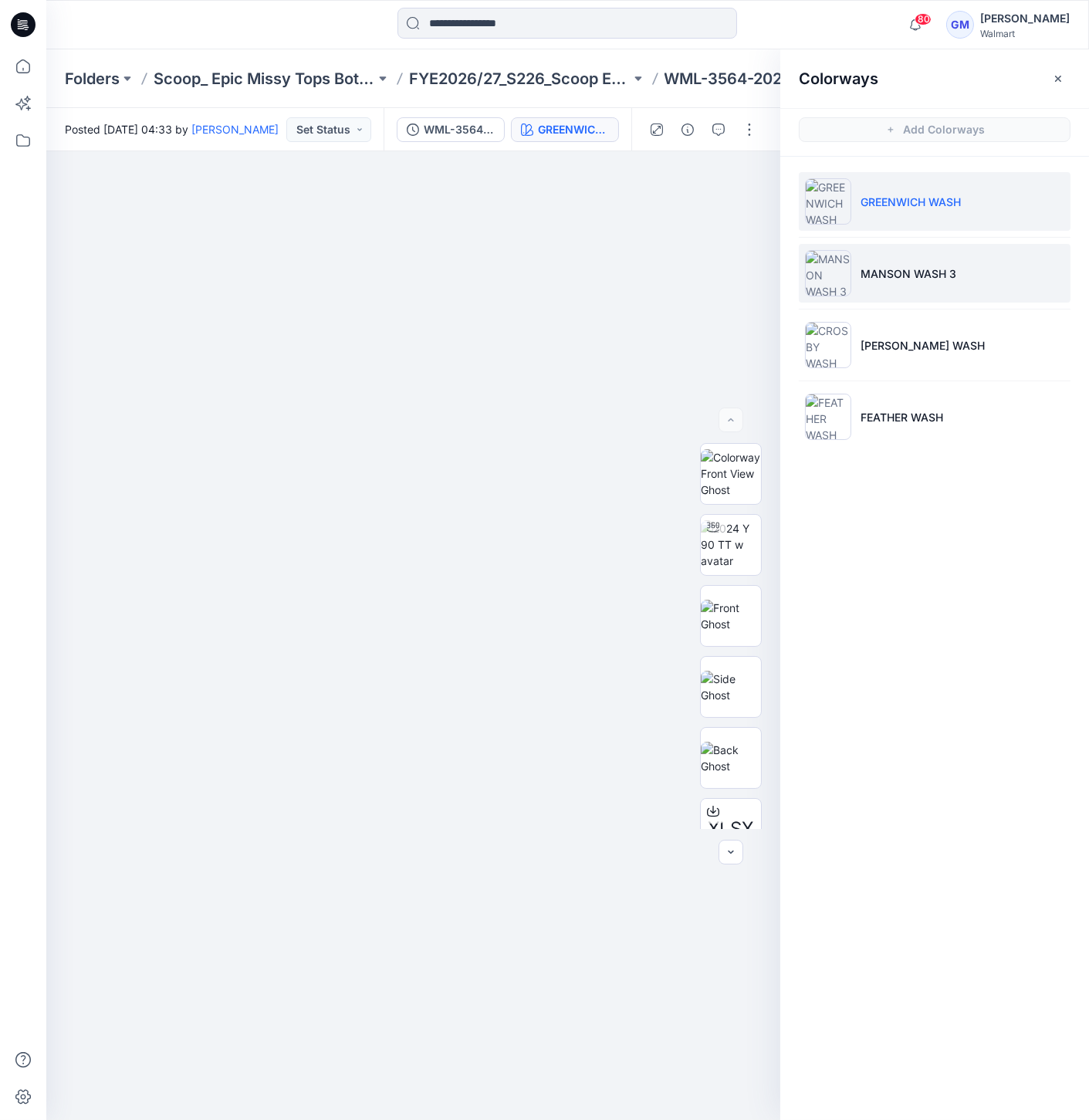
click at [840, 263] on img at bounding box center [828, 273] width 47 height 47
click at [832, 291] on img at bounding box center [828, 273] width 47 height 47
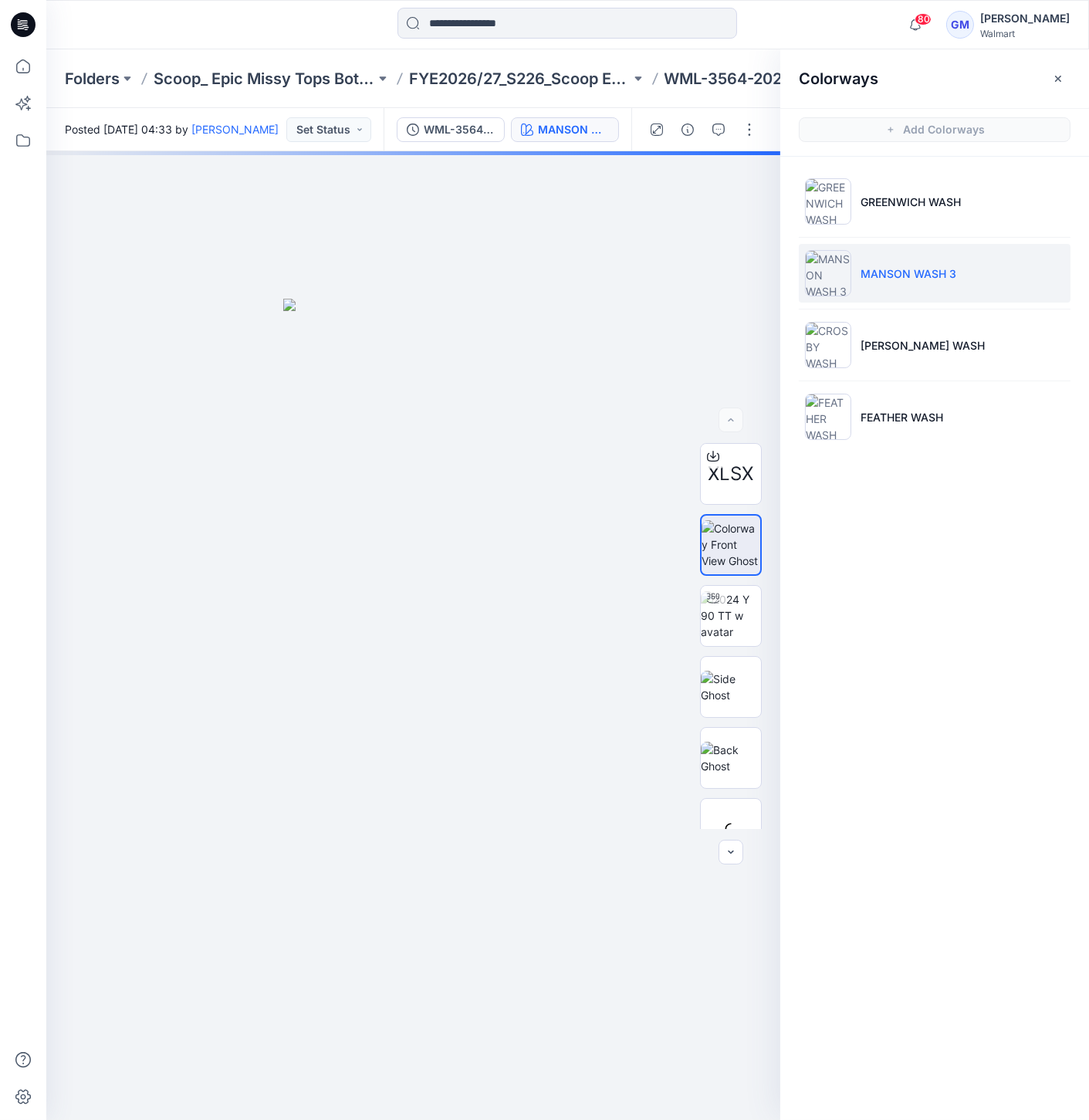
click at [823, 292] on img at bounding box center [828, 273] width 47 height 47
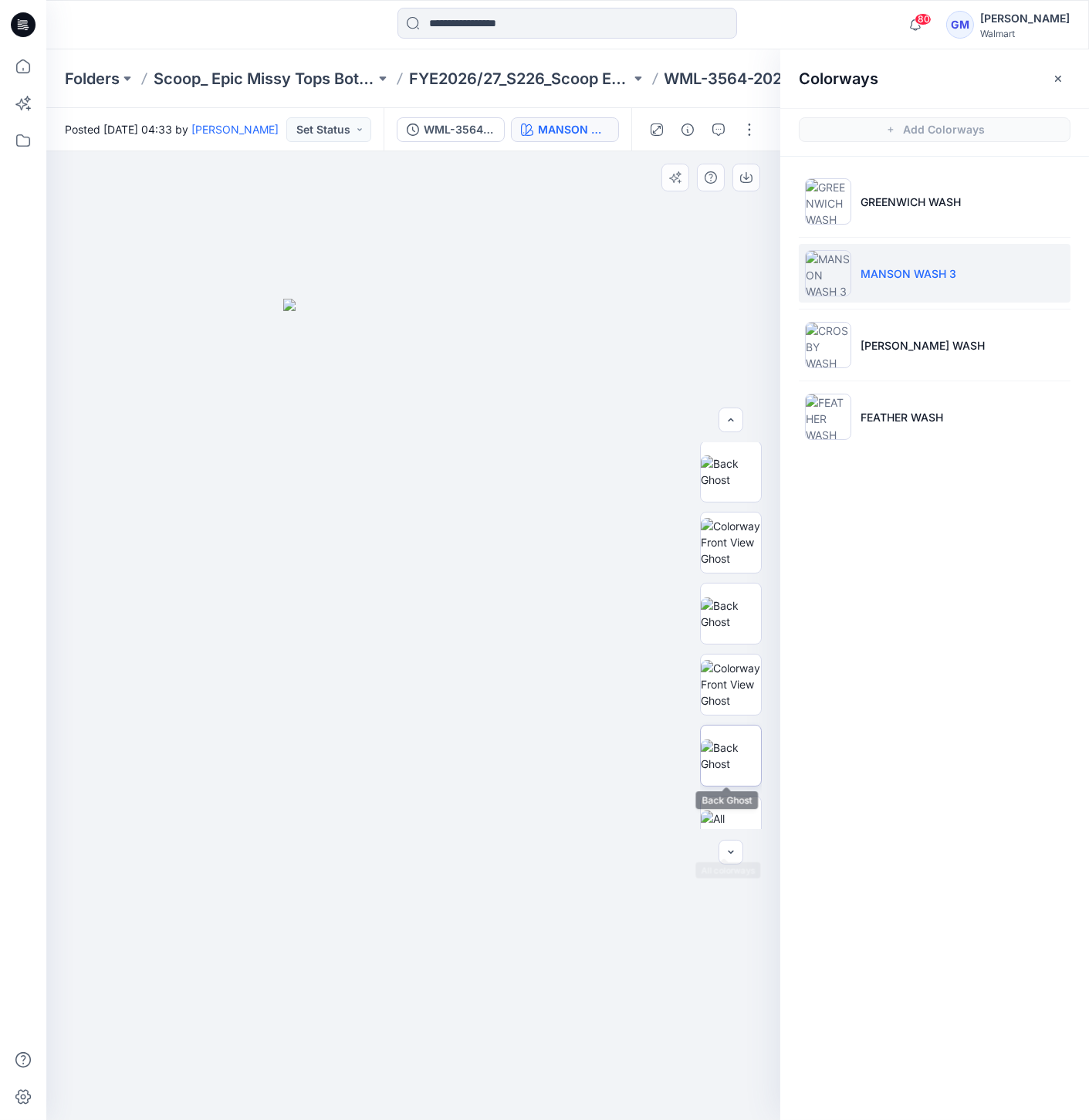
scroll to position [456, 0]
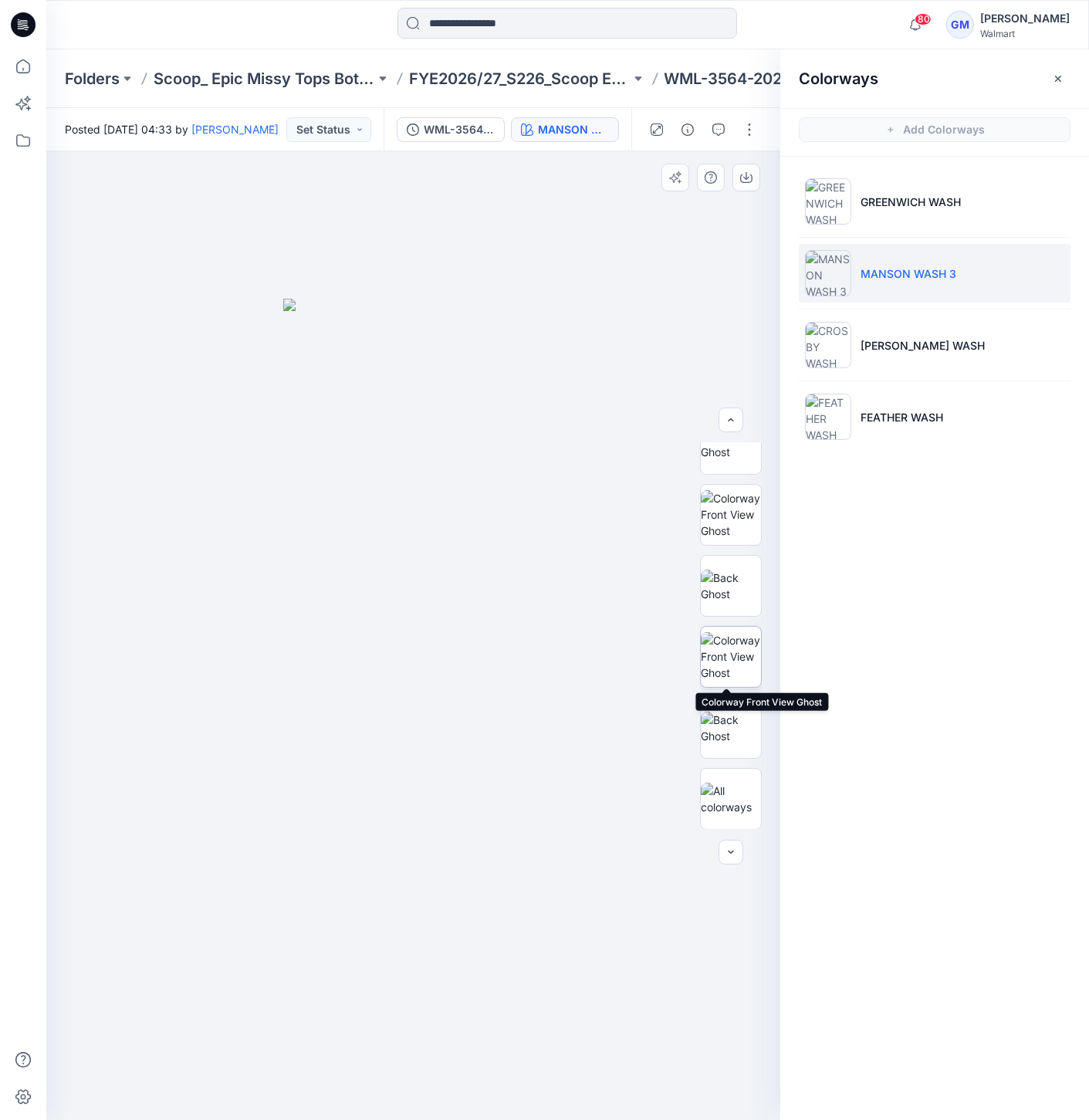
click at [731, 663] on img at bounding box center [731, 656] width 60 height 48
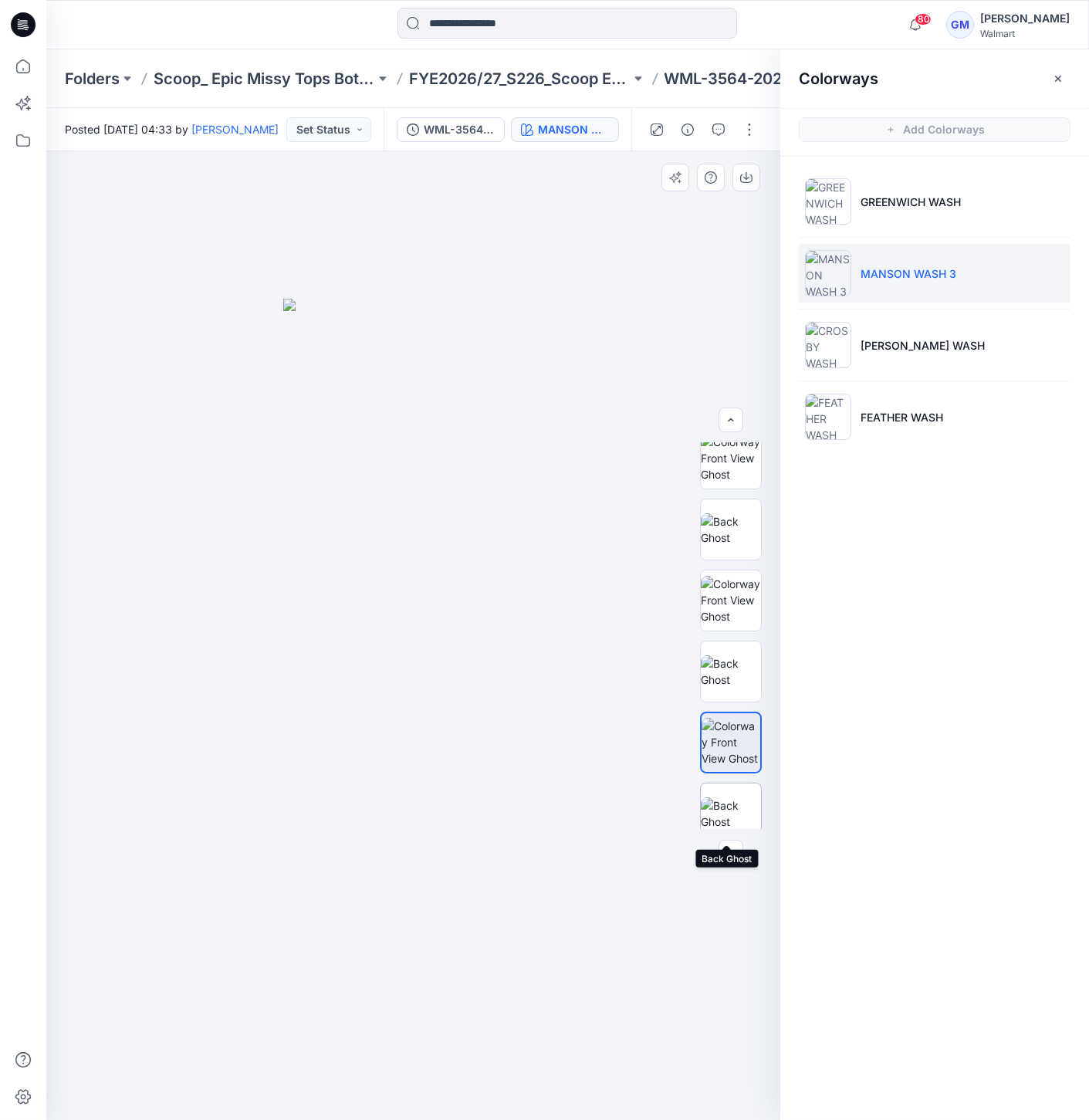
click at [721, 798] on img at bounding box center [731, 814] width 60 height 32
click at [740, 742] on img at bounding box center [731, 742] width 60 height 48
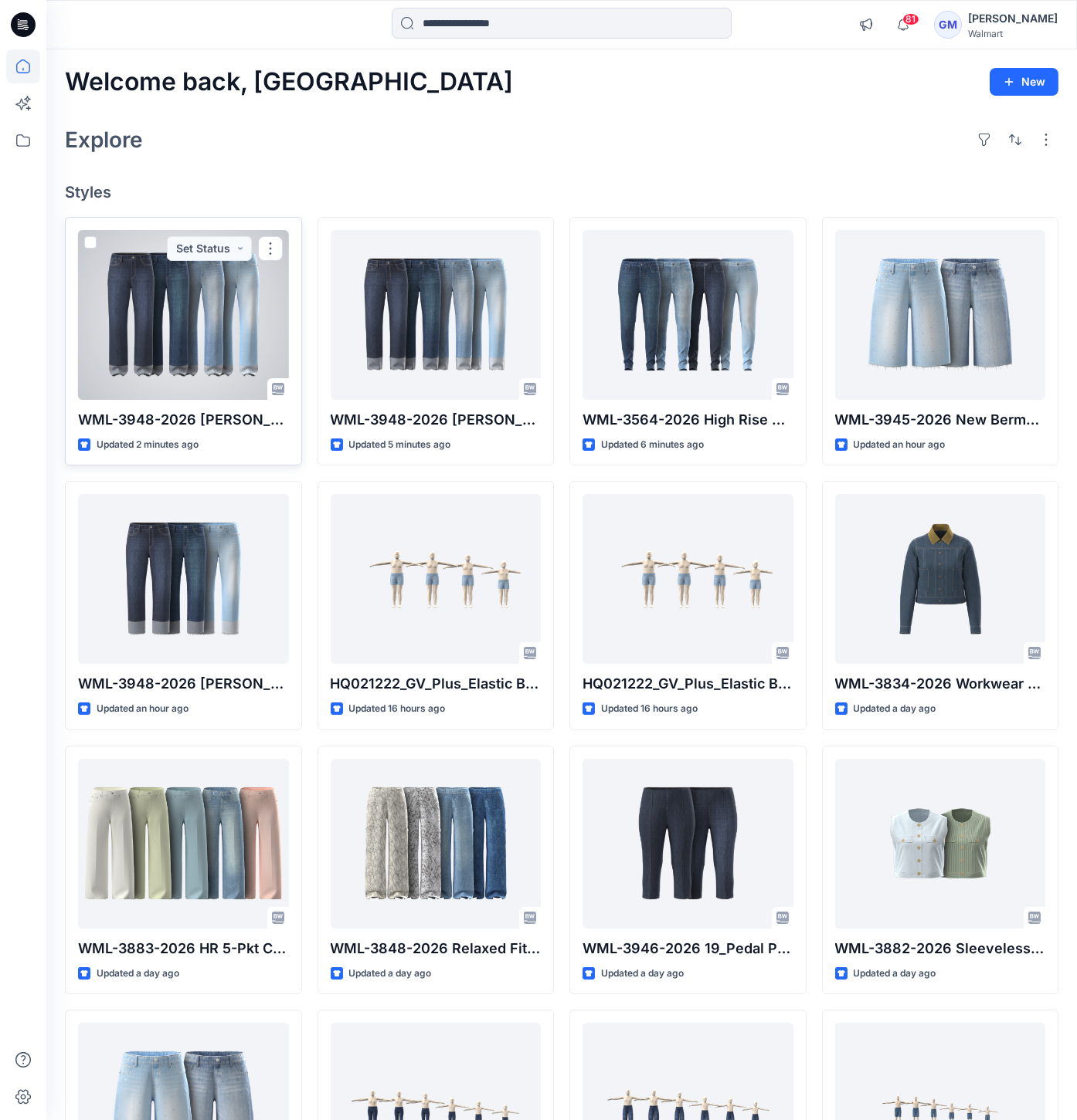
click at [235, 281] on div at bounding box center [184, 315] width 211 height 170
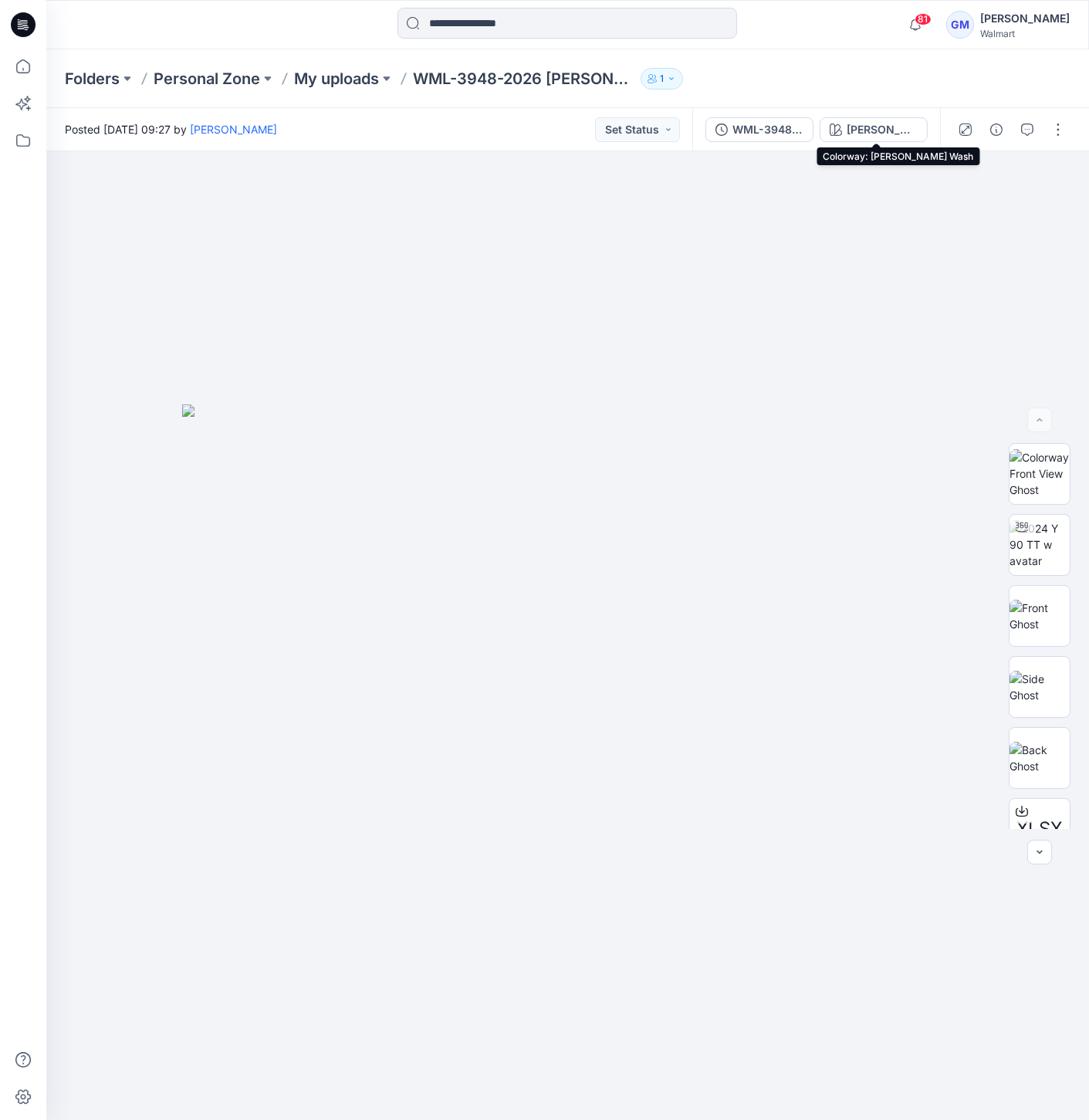
drag, startPoint x: 917, startPoint y: 127, endPoint x: 916, endPoint y: 153, distance: 26.0
click at [917, 127] on div "[PERSON_NAME] Wash" at bounding box center [883, 130] width 71 height 17
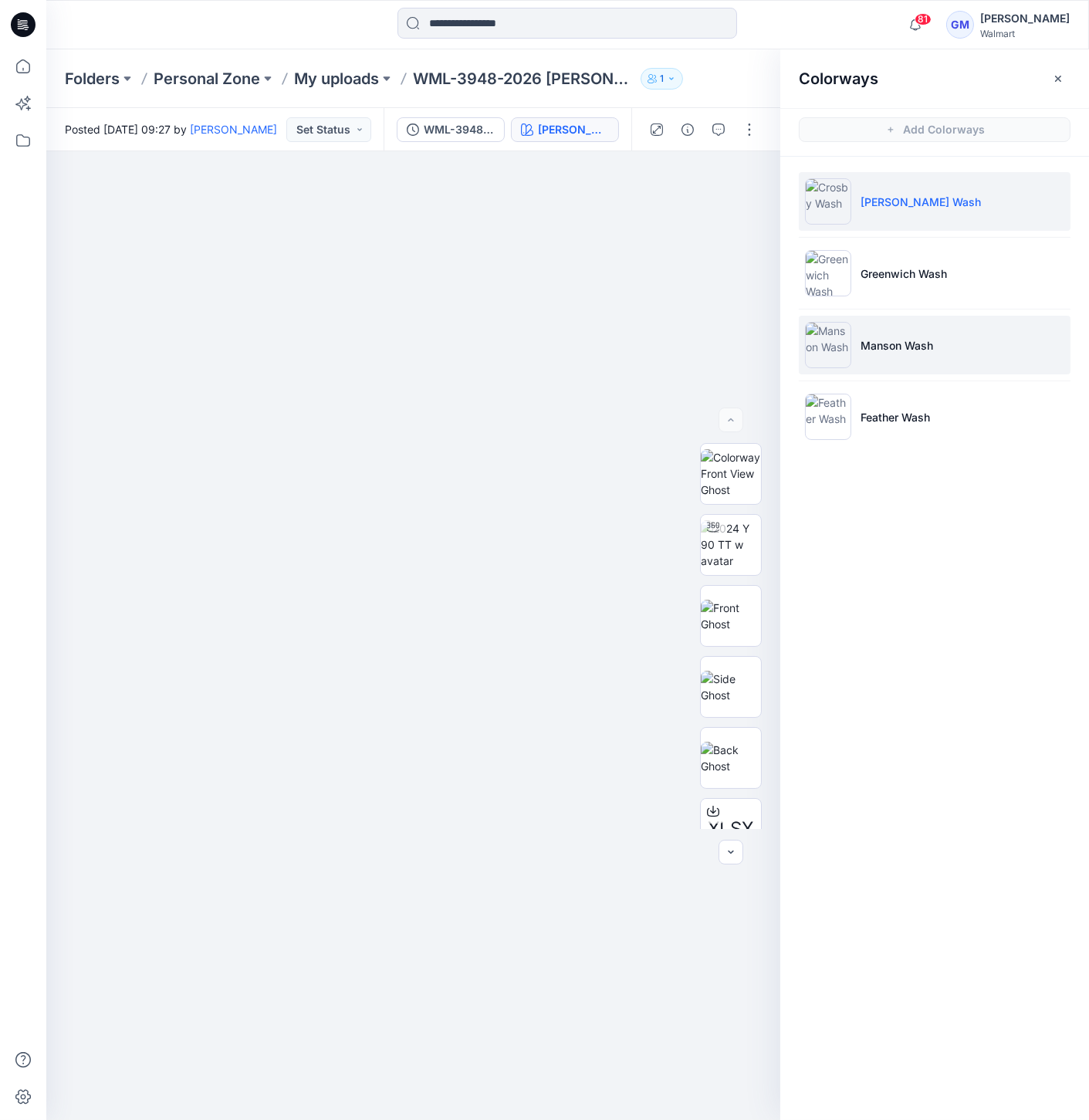
click at [832, 345] on img at bounding box center [828, 345] width 47 height 47
